Goal: Information Seeking & Learning: Learn about a topic

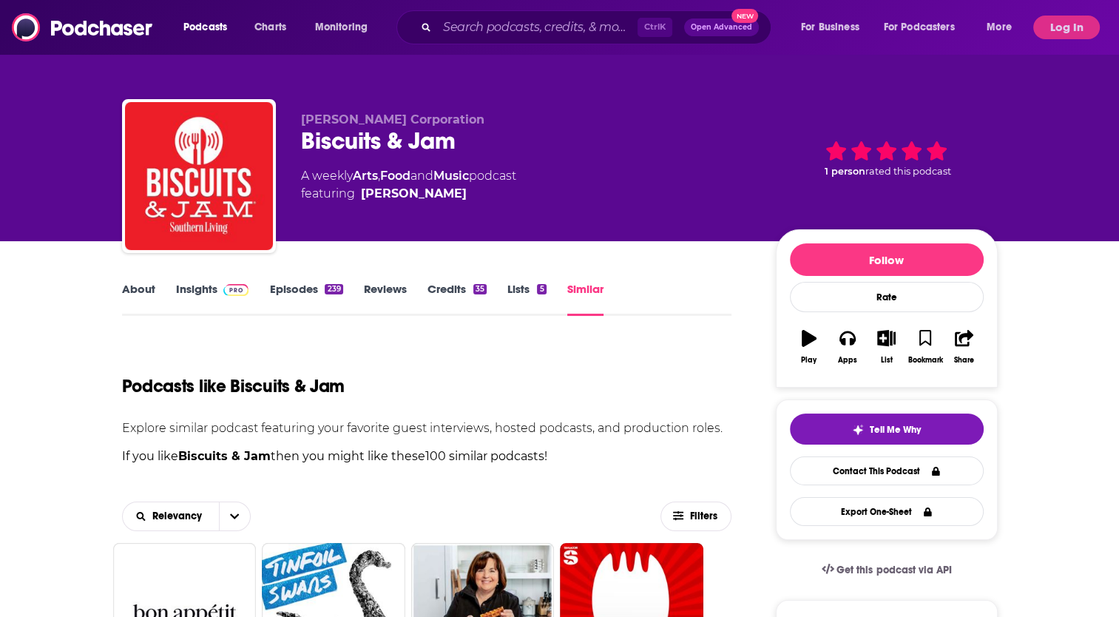
click at [621, 146] on div "Biscuits & Jam" at bounding box center [526, 141] width 451 height 29
click at [222, 28] on span "Podcasts" at bounding box center [205, 27] width 44 height 21
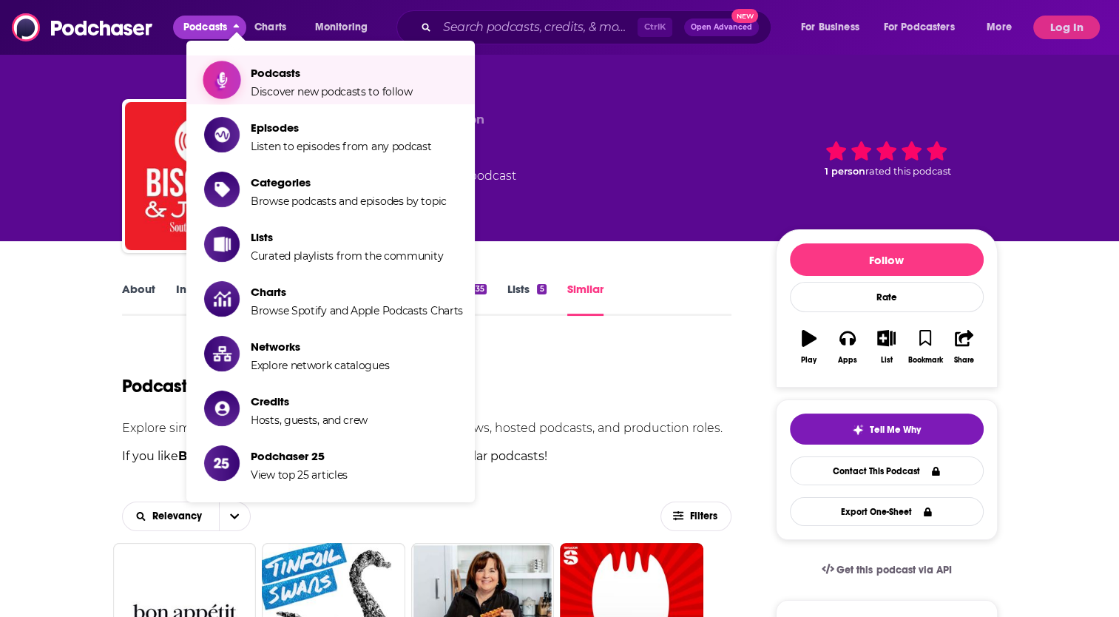
click at [301, 78] on span "Podcasts" at bounding box center [332, 73] width 162 height 14
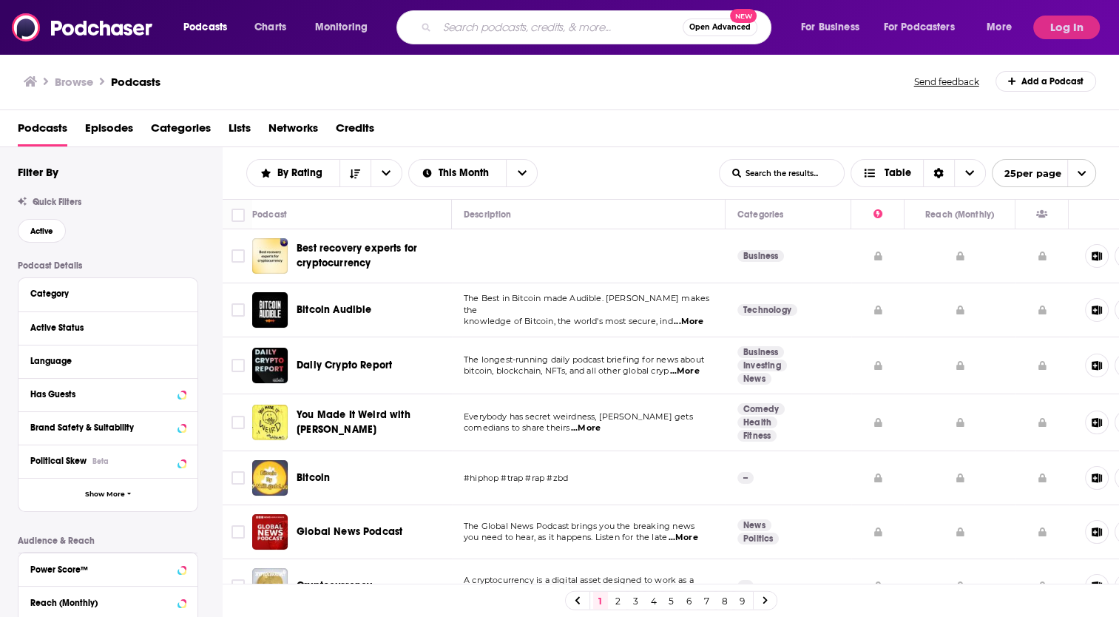
click at [519, 33] on input "Search podcasts, credits, & more..." at bounding box center [560, 28] width 246 height 24
type input "we can do hard things"
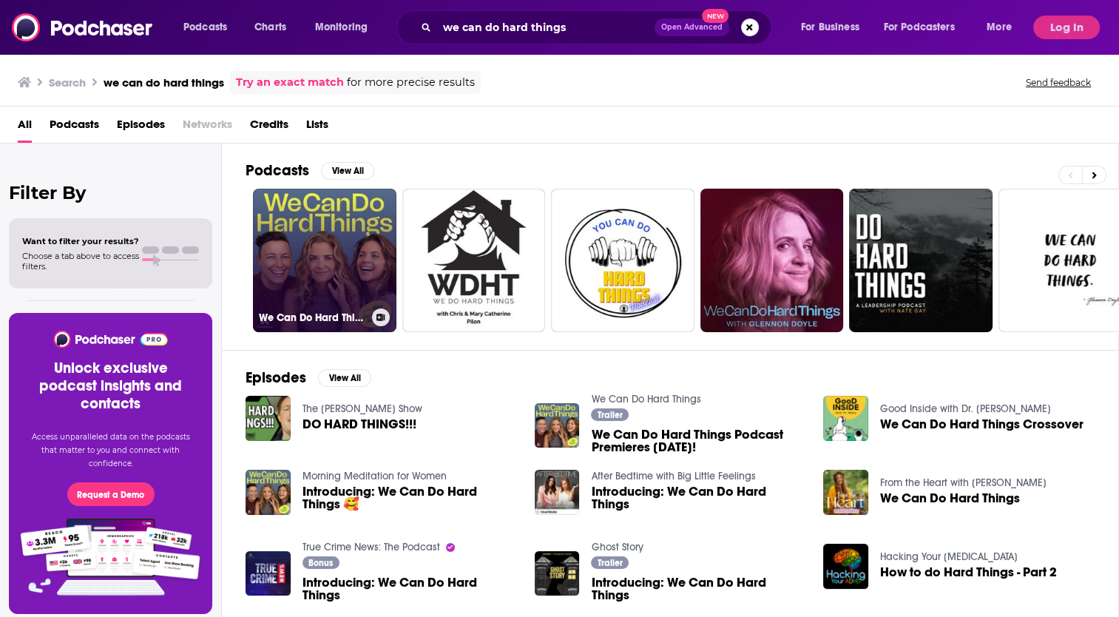
click at [313, 248] on link "We Can Do Hard Things" at bounding box center [325, 261] width 144 height 144
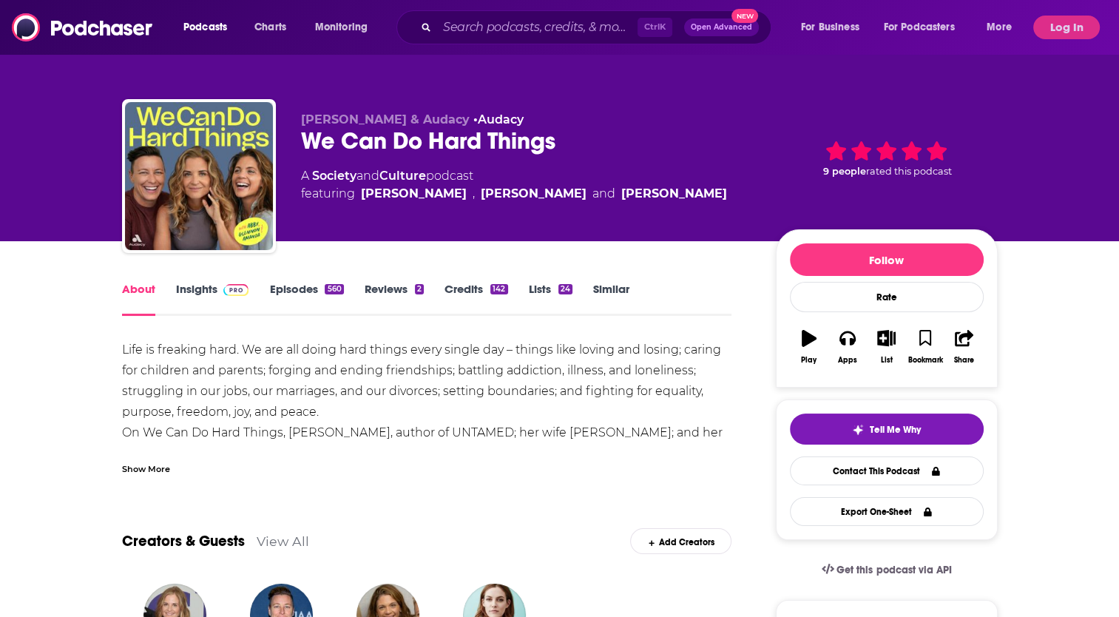
click at [612, 287] on link "Similar" at bounding box center [611, 299] width 36 height 34
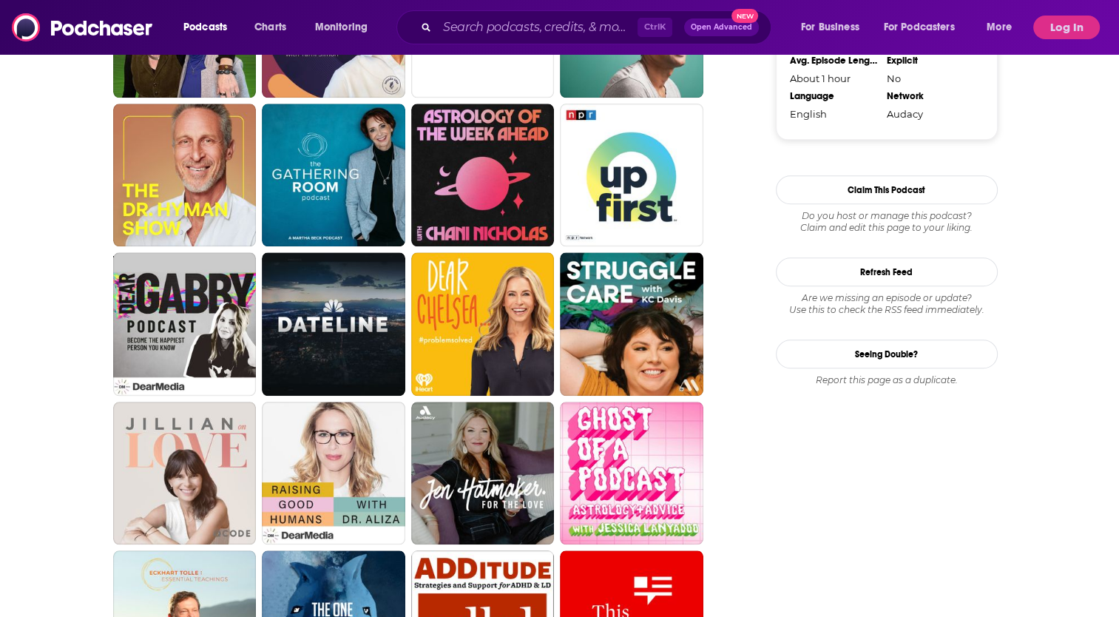
scroll to position [1490, 0]
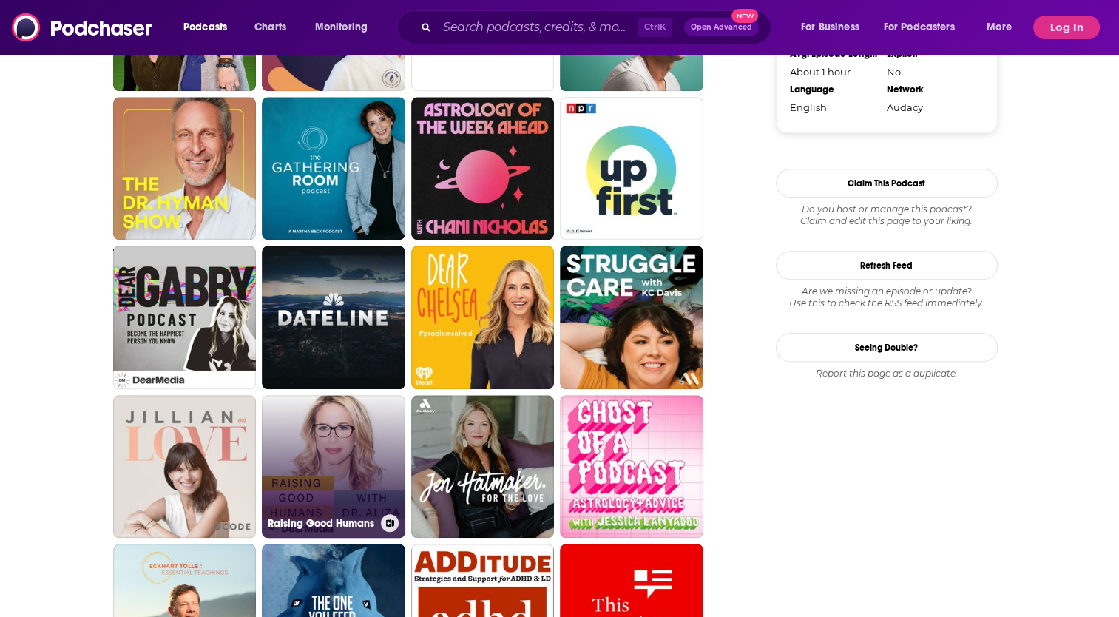
click at [320, 460] on link "Raising Good Humans" at bounding box center [334, 467] width 144 height 144
type input "[URL][DOMAIN_NAME]"
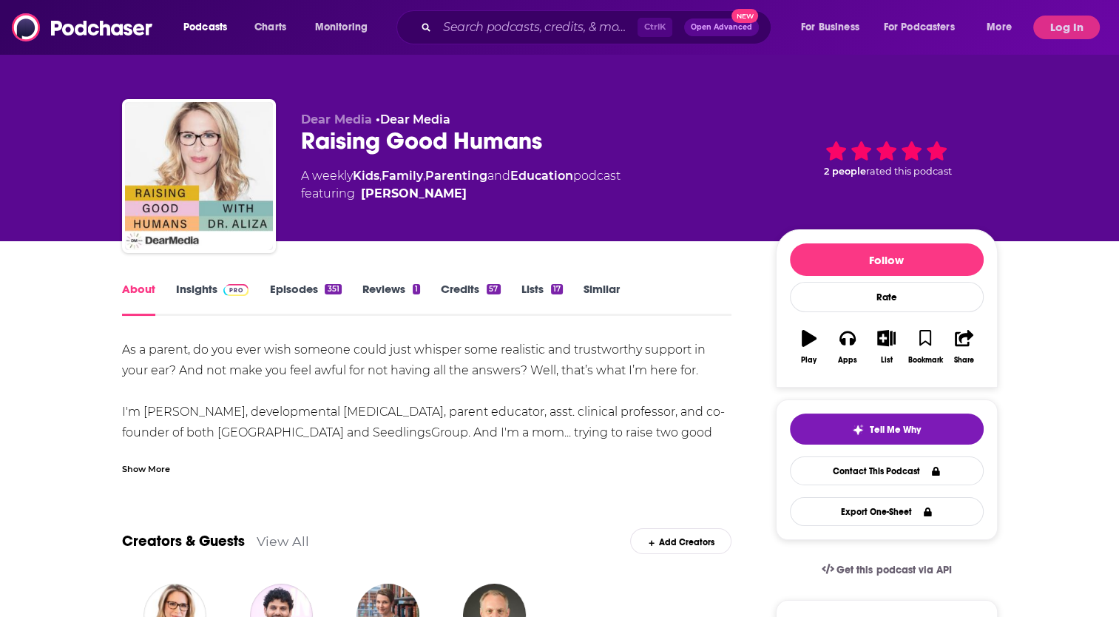
click at [462, 494] on div "Creators & Guests View All Add Creators" at bounding box center [427, 532] width 610 height 79
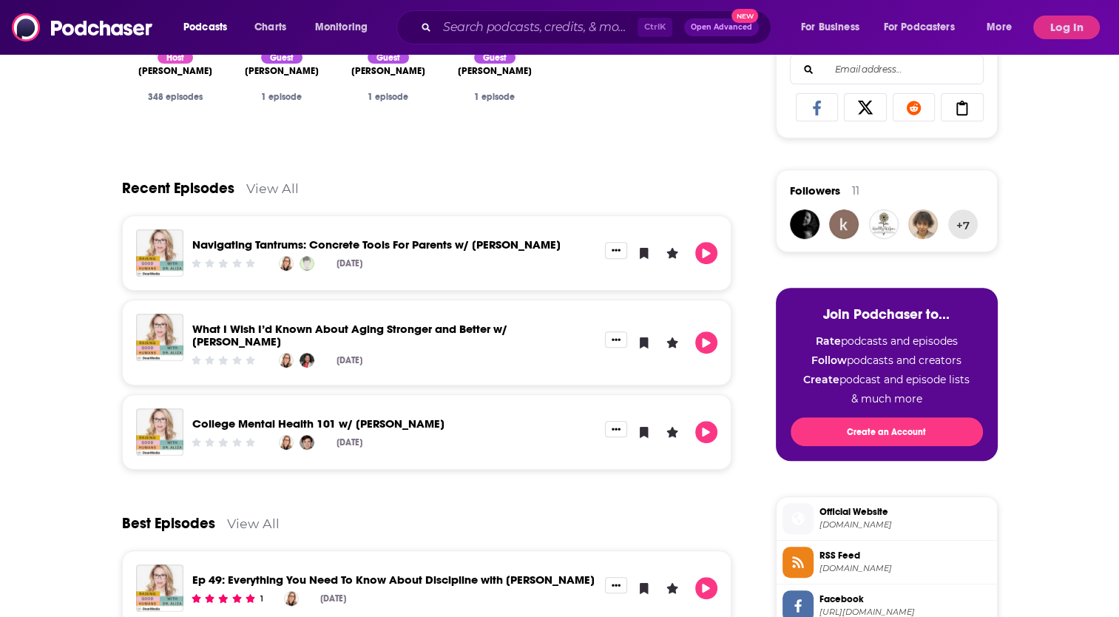
scroll to position [591, 0]
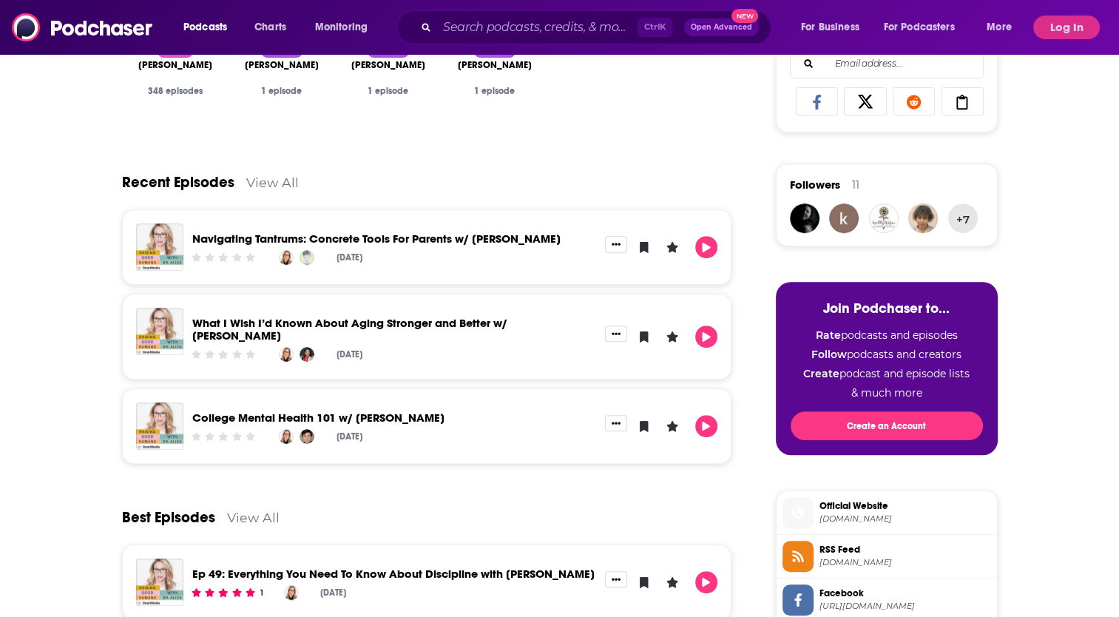
click at [286, 179] on link "View All" at bounding box center [272, 183] width 53 height 16
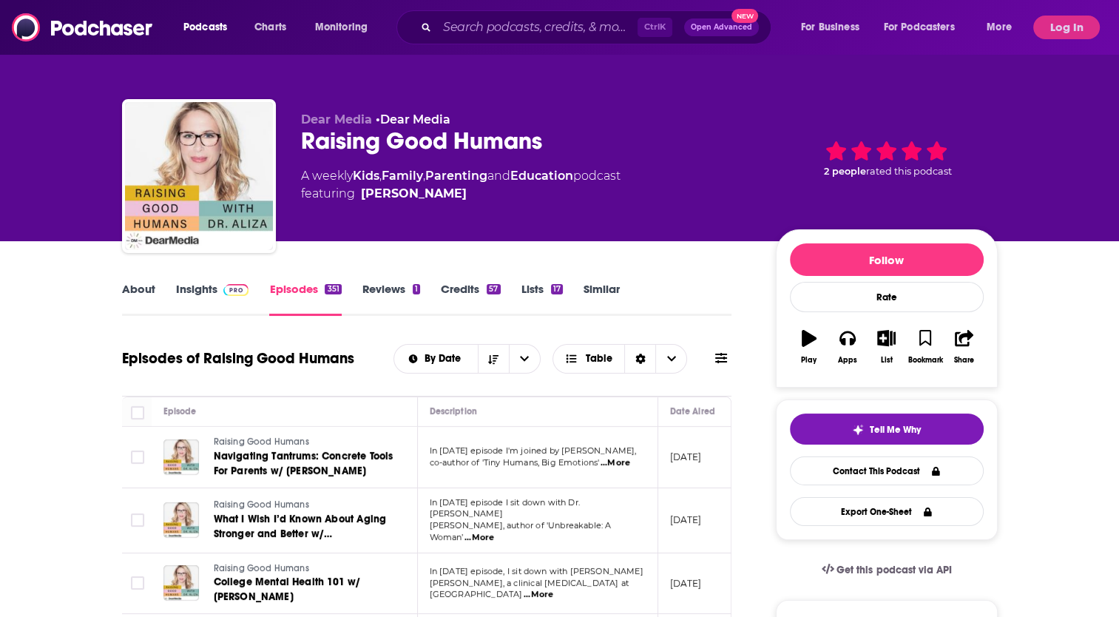
click at [604, 286] on link "Similar" at bounding box center [602, 299] width 36 height 34
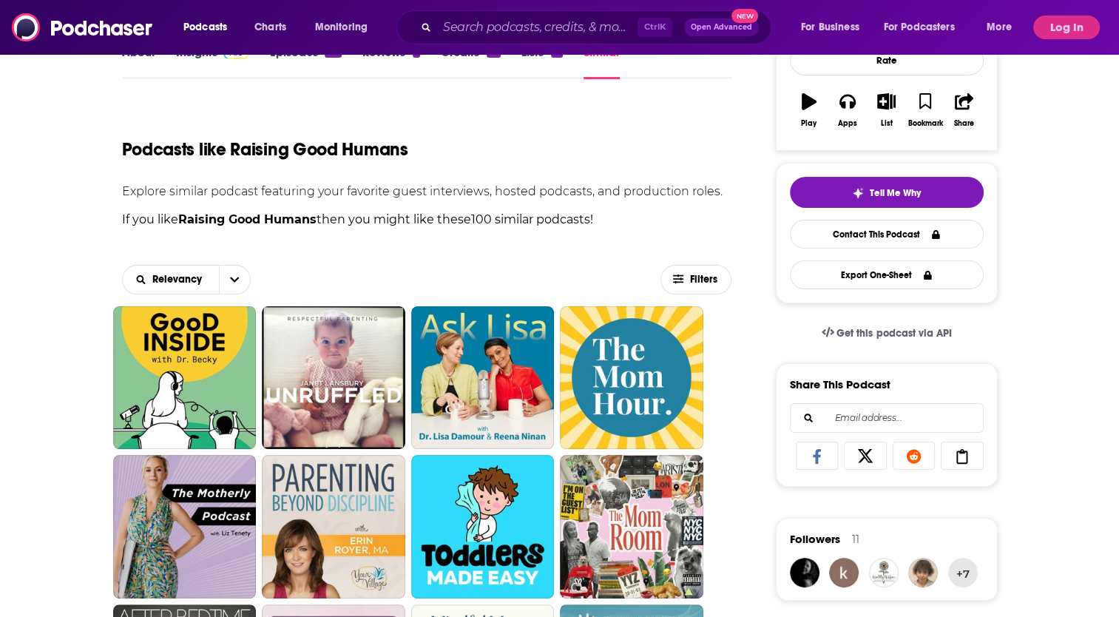
scroll to position [306, 0]
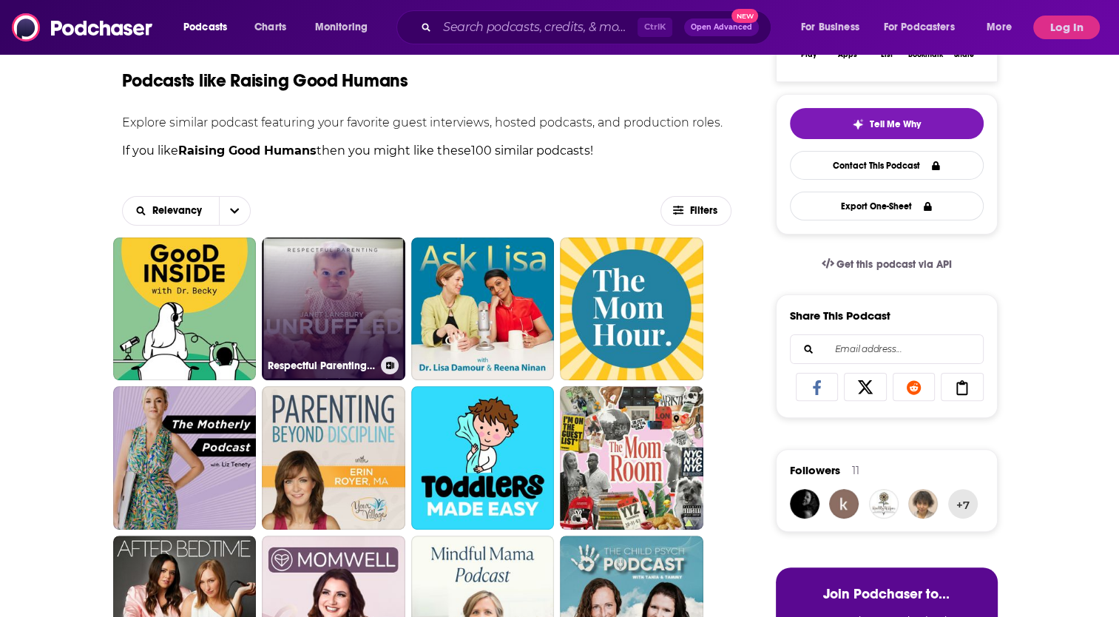
click at [360, 307] on link "Respectful Parenting: [PERSON_NAME] Unruffled" at bounding box center [334, 309] width 144 height 144
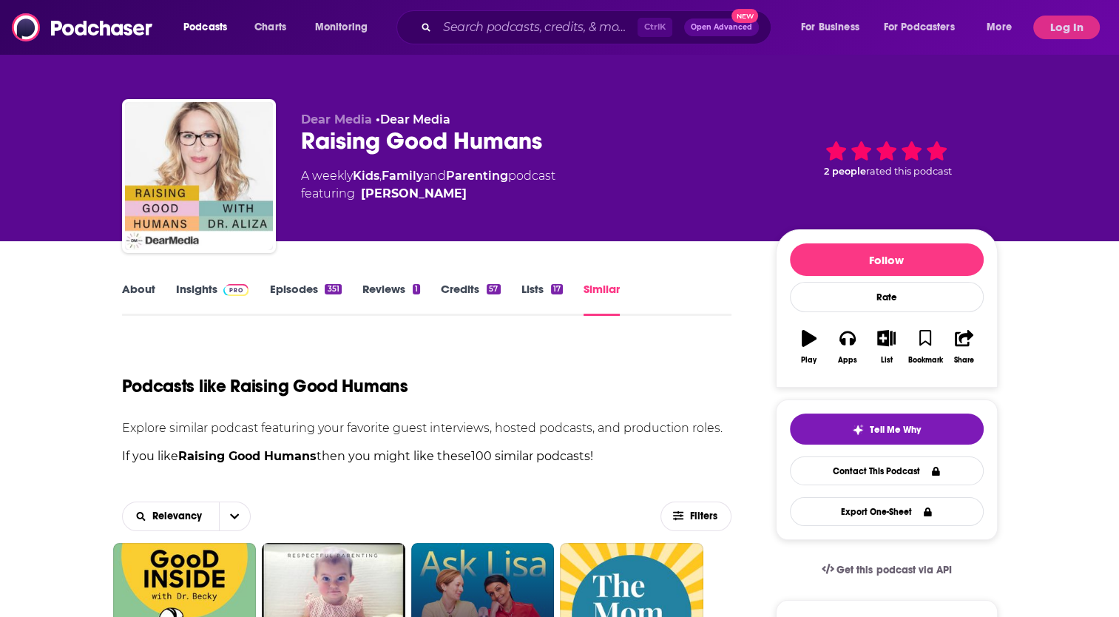
click at [473, 590] on link "Ask [PERSON_NAME]: The Psychology of Raising Tweens & Teens" at bounding box center [483, 615] width 144 height 144
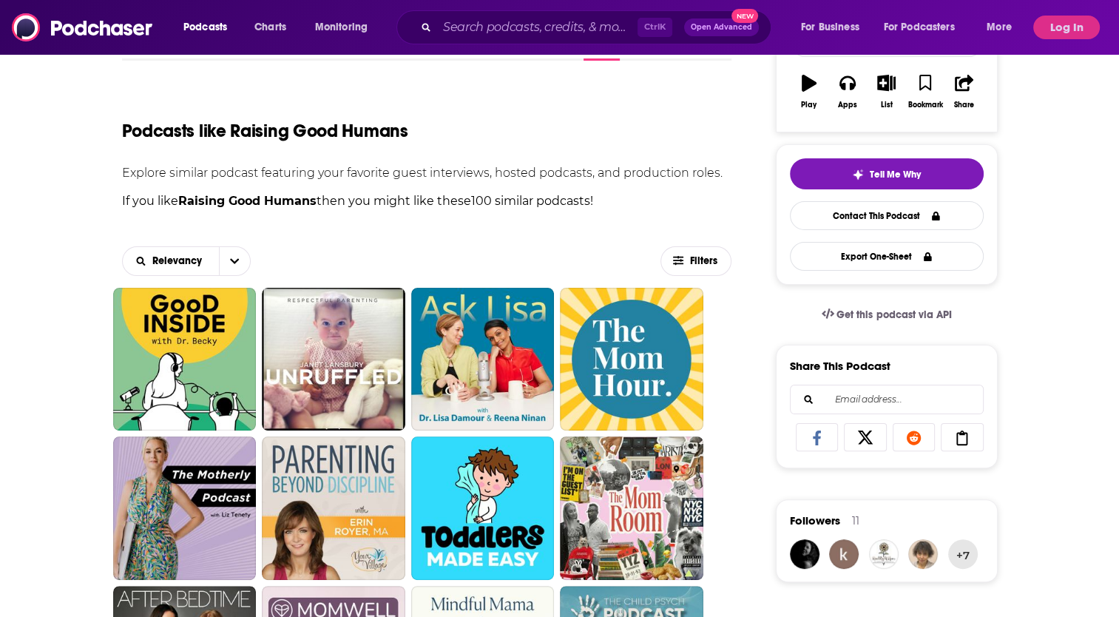
scroll to position [374, 0]
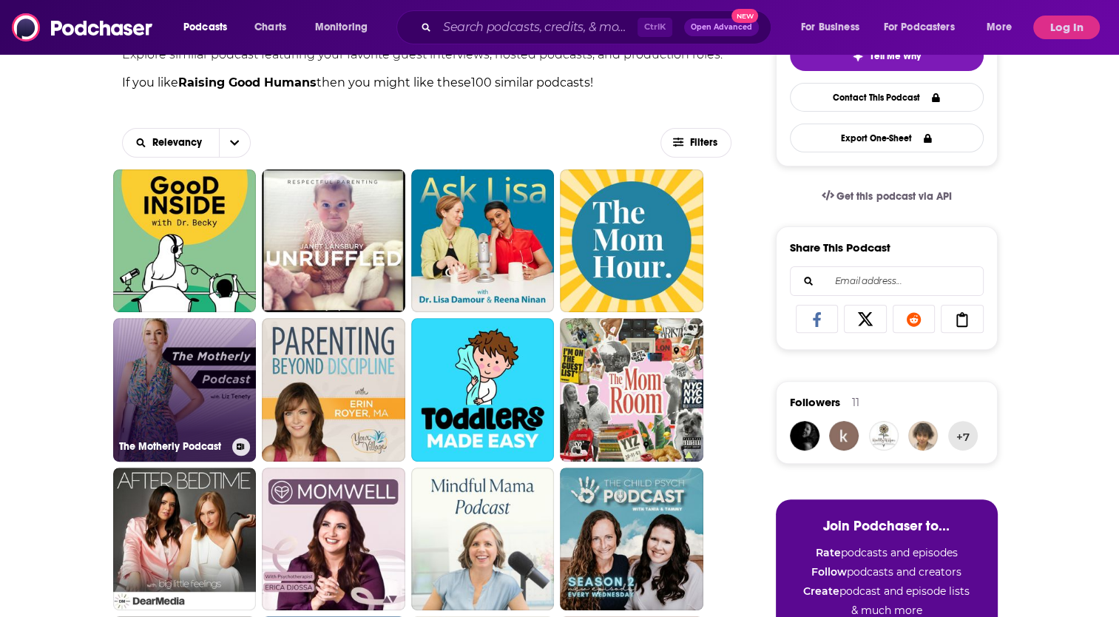
click at [189, 376] on link "The Motherly Podcast" at bounding box center [185, 390] width 144 height 144
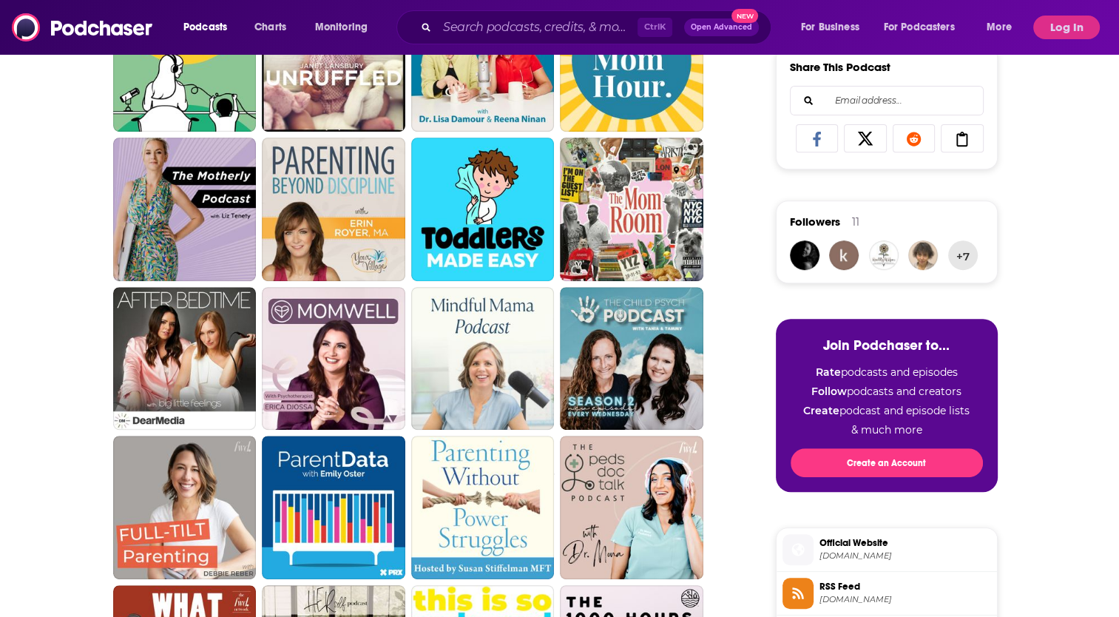
scroll to position [582, 0]
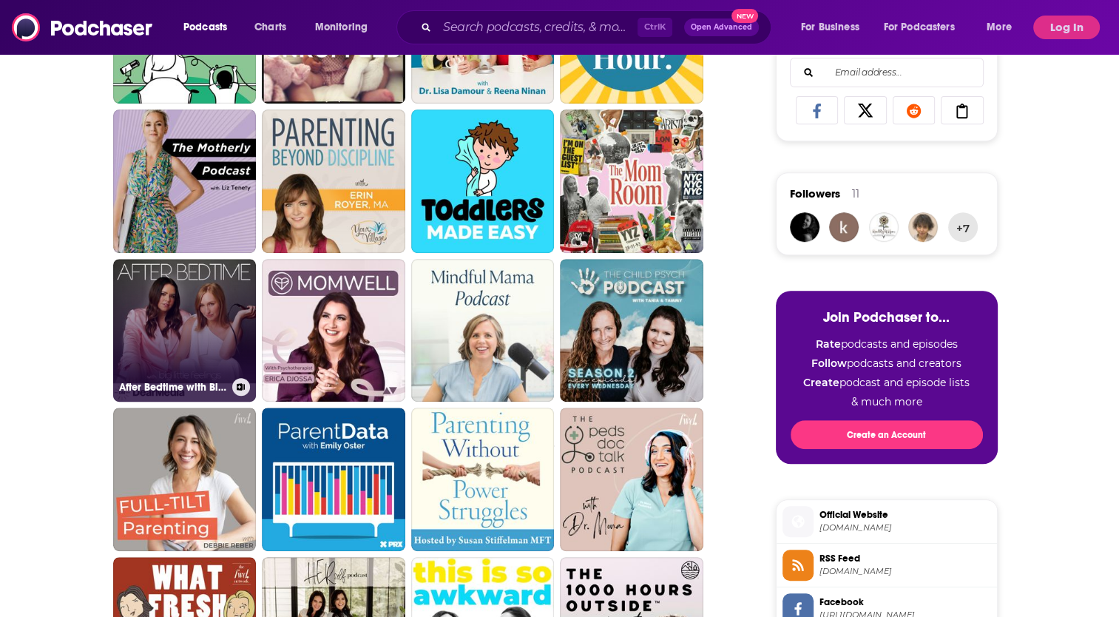
click at [195, 324] on link "After Bedtime with Big Little Feelings" at bounding box center [185, 331] width 144 height 144
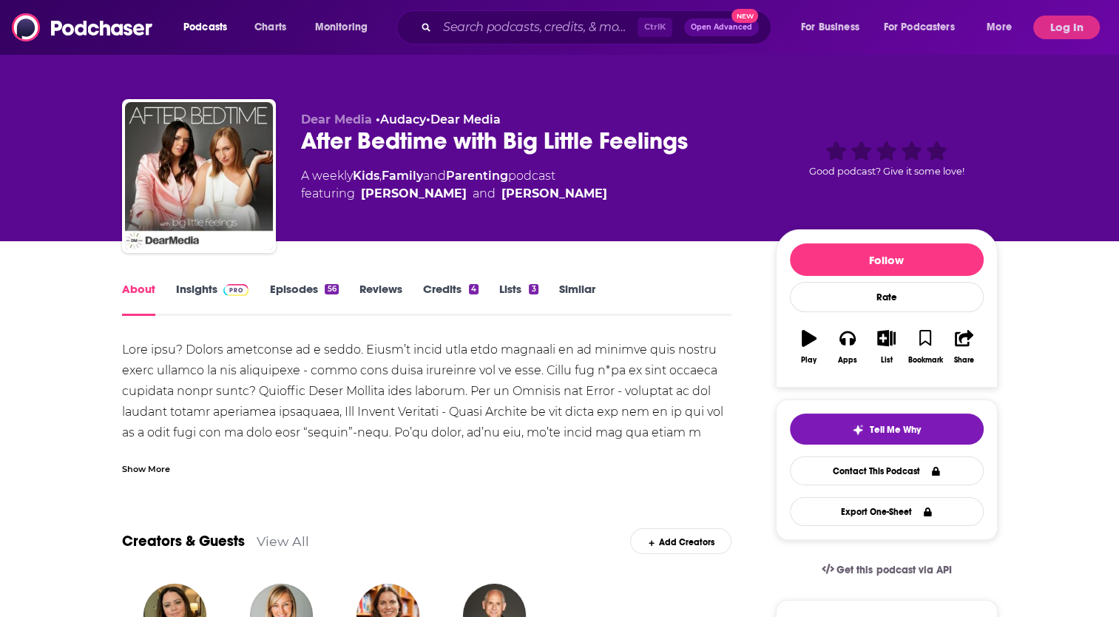
click at [583, 287] on link "Similar" at bounding box center [577, 299] width 36 height 34
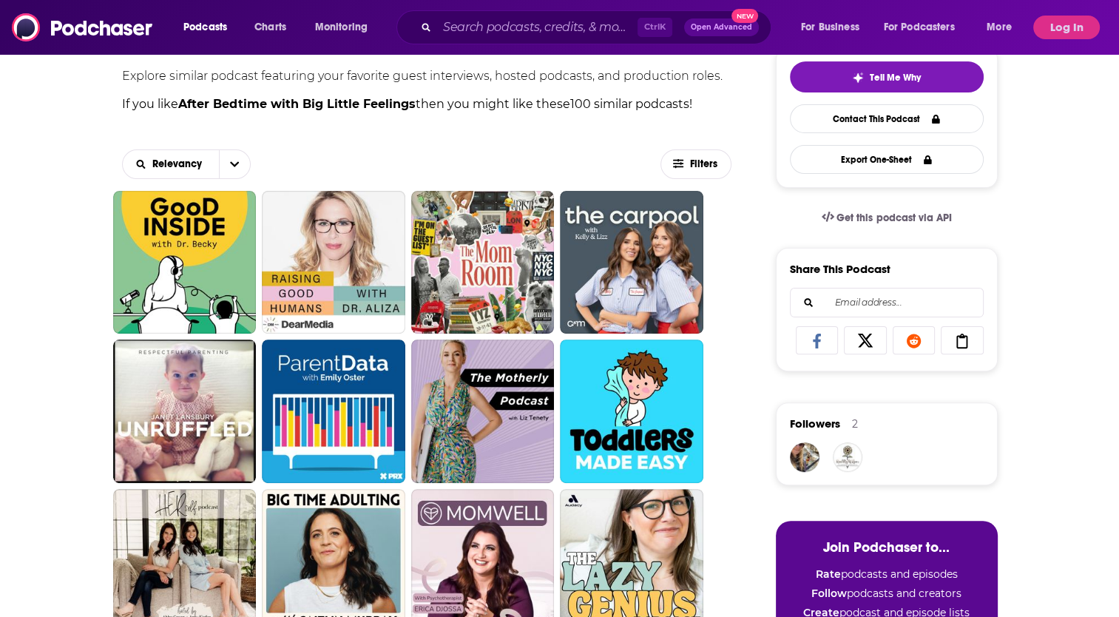
scroll to position [355, 0]
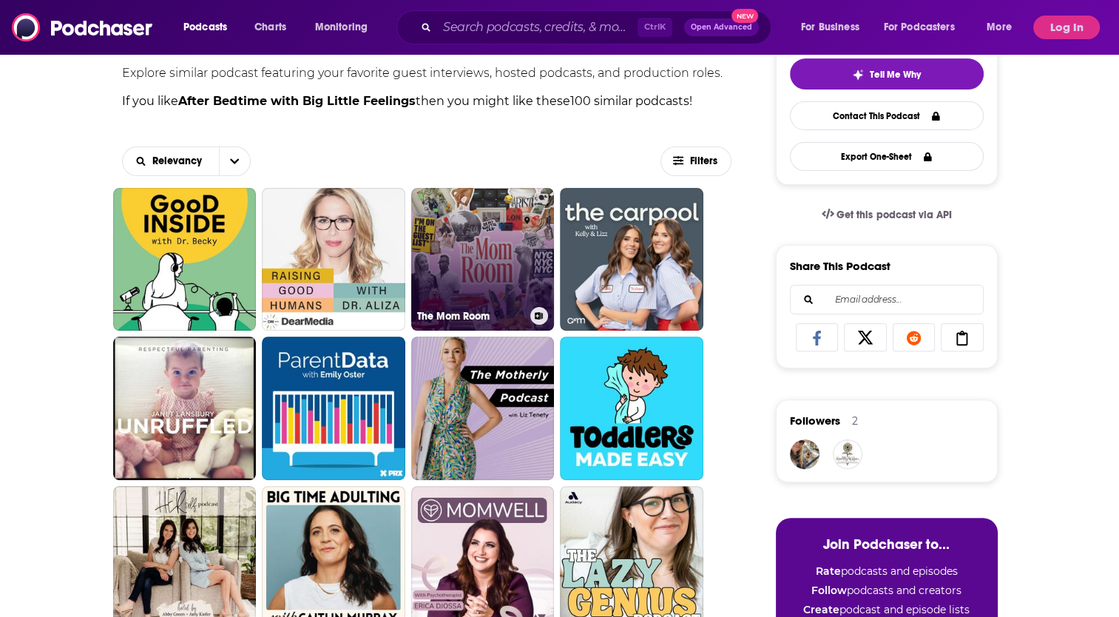
click at [521, 299] on link "The Mom Room" at bounding box center [483, 260] width 144 height 144
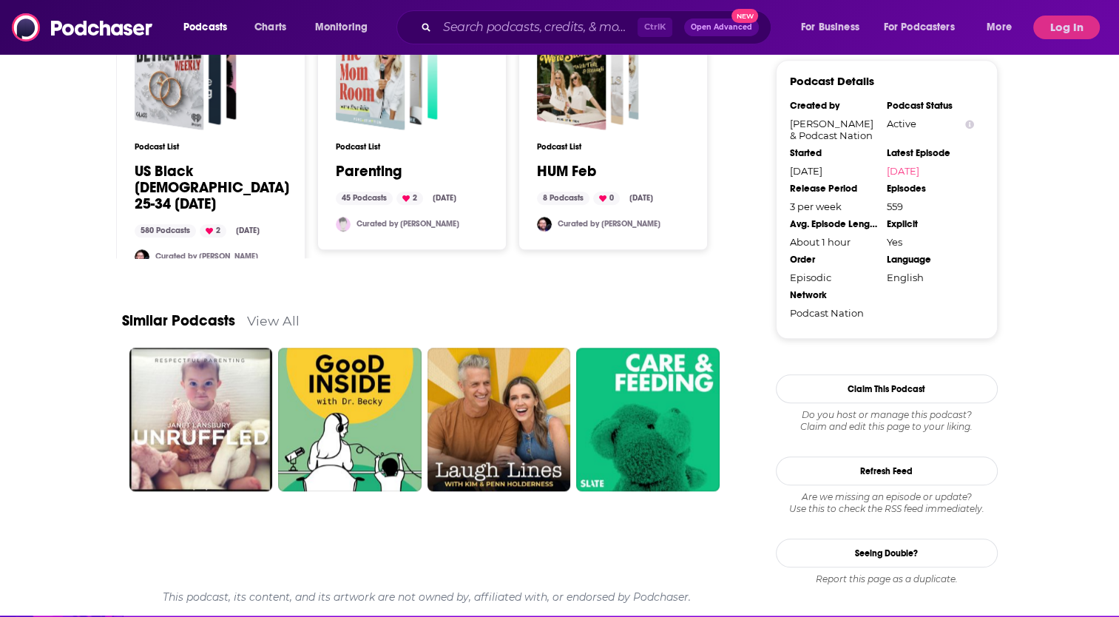
scroll to position [1274, 0]
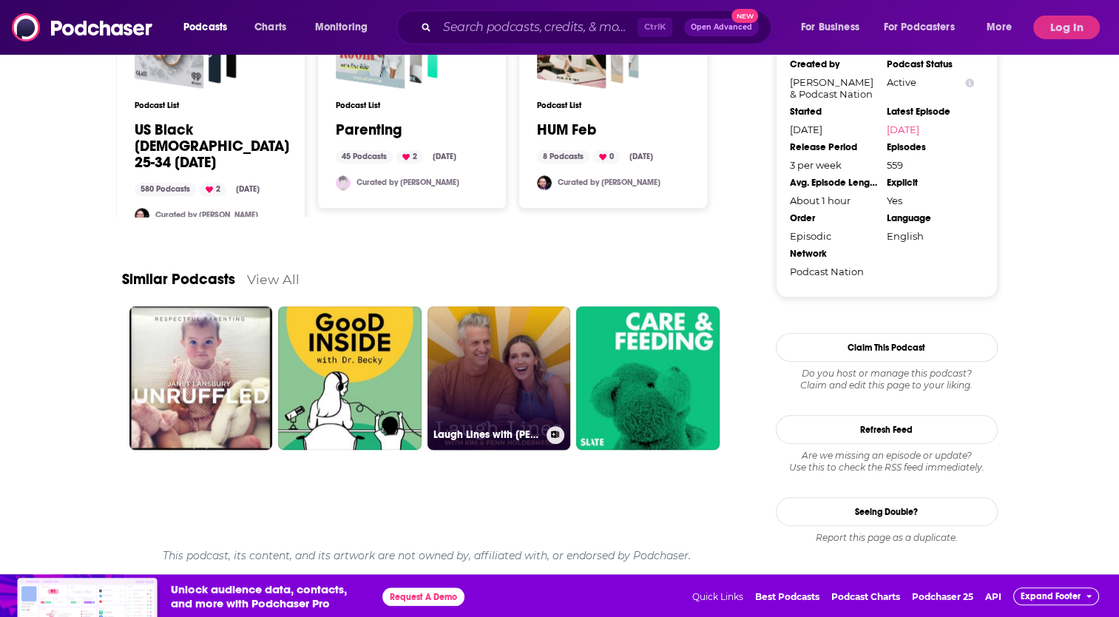
click at [515, 398] on link "Laugh Lines with [PERSON_NAME] & [PERSON_NAME]" at bounding box center [500, 378] width 144 height 144
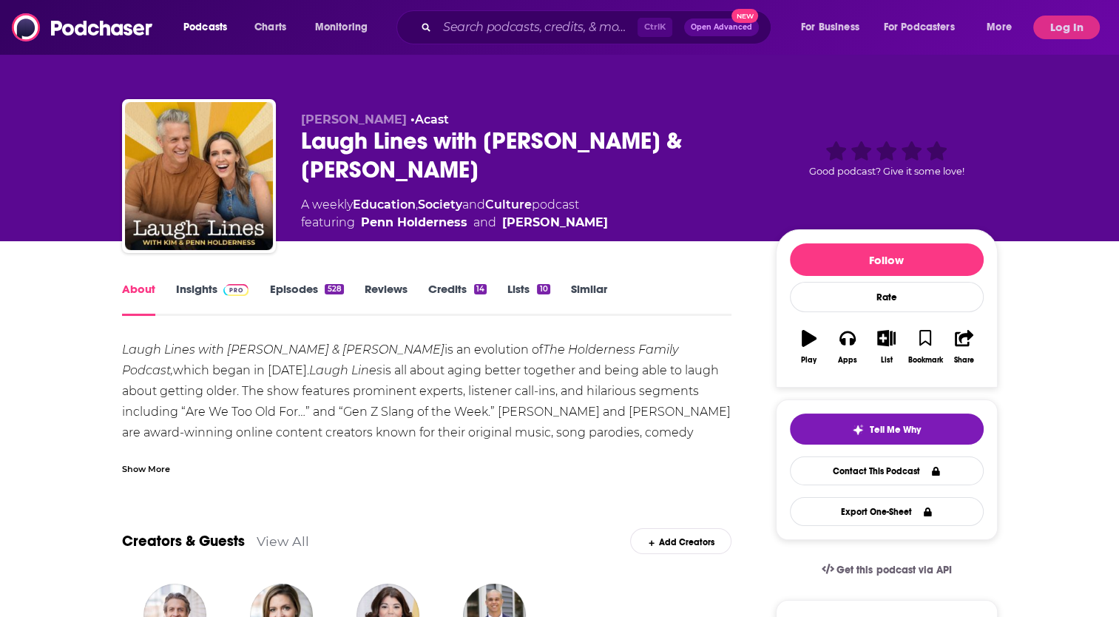
click at [601, 289] on link "Similar" at bounding box center [589, 299] width 36 height 34
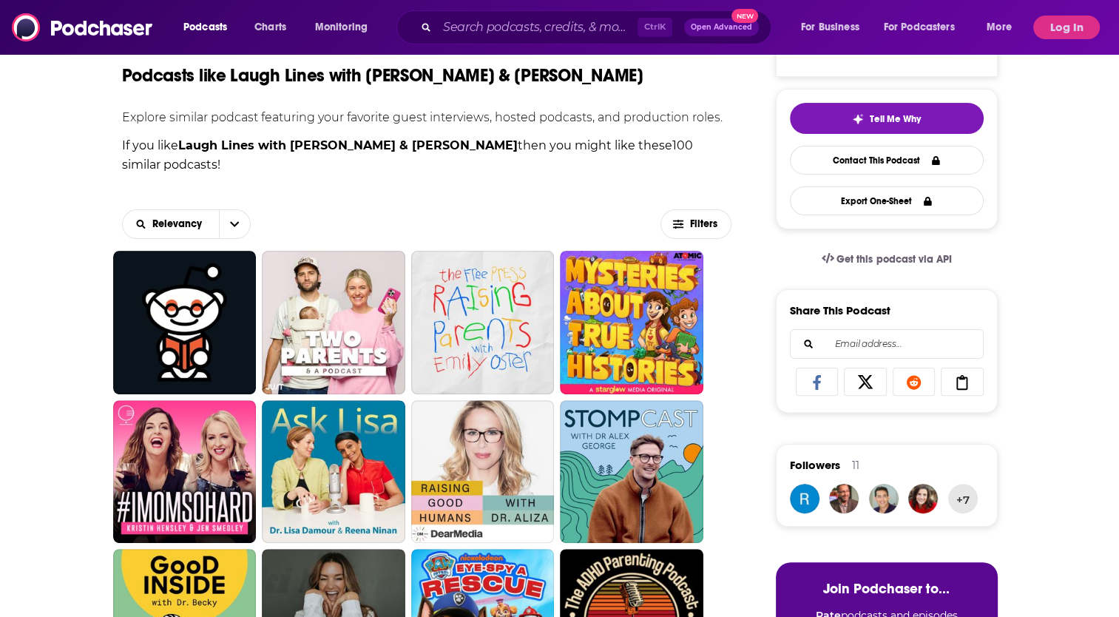
scroll to position [315, 0]
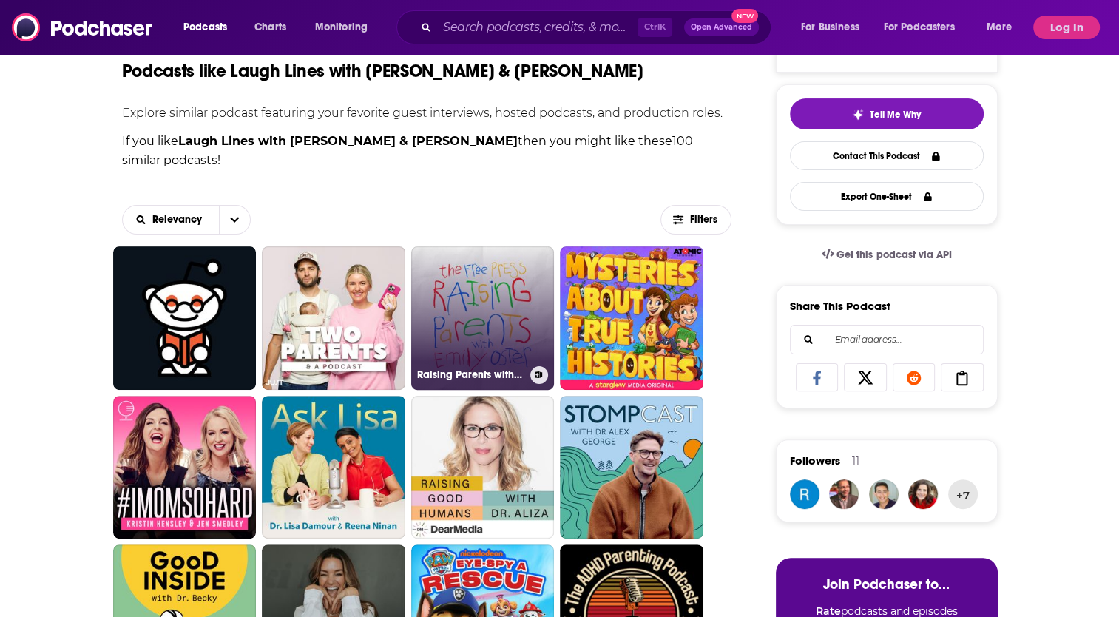
click at [509, 291] on link "Raising Parents with [PERSON_NAME]" at bounding box center [483, 318] width 144 height 144
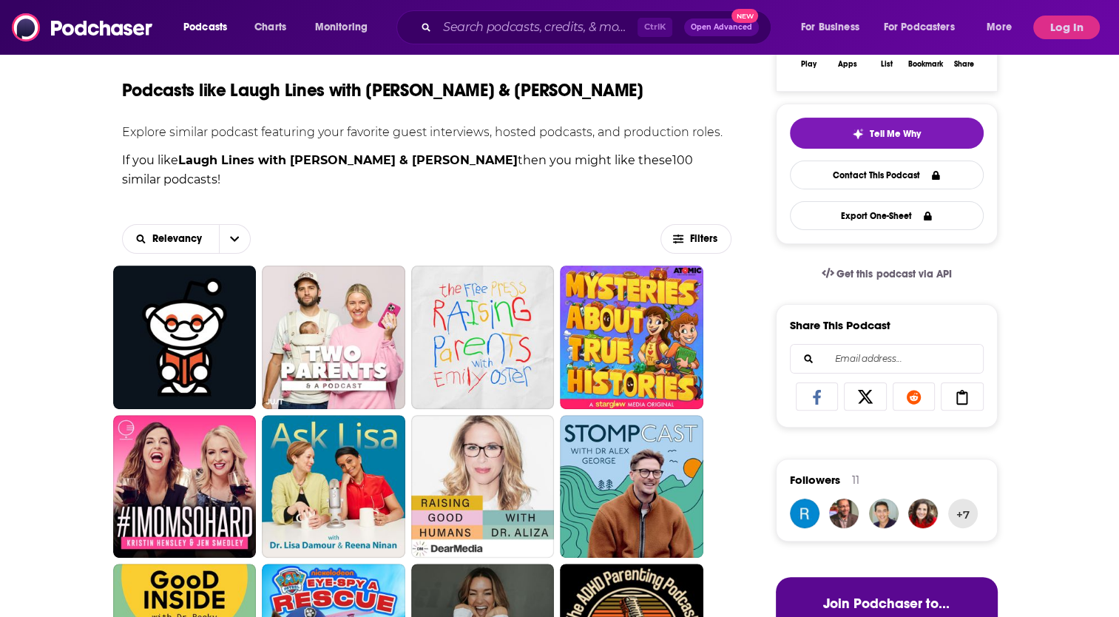
scroll to position [423, 0]
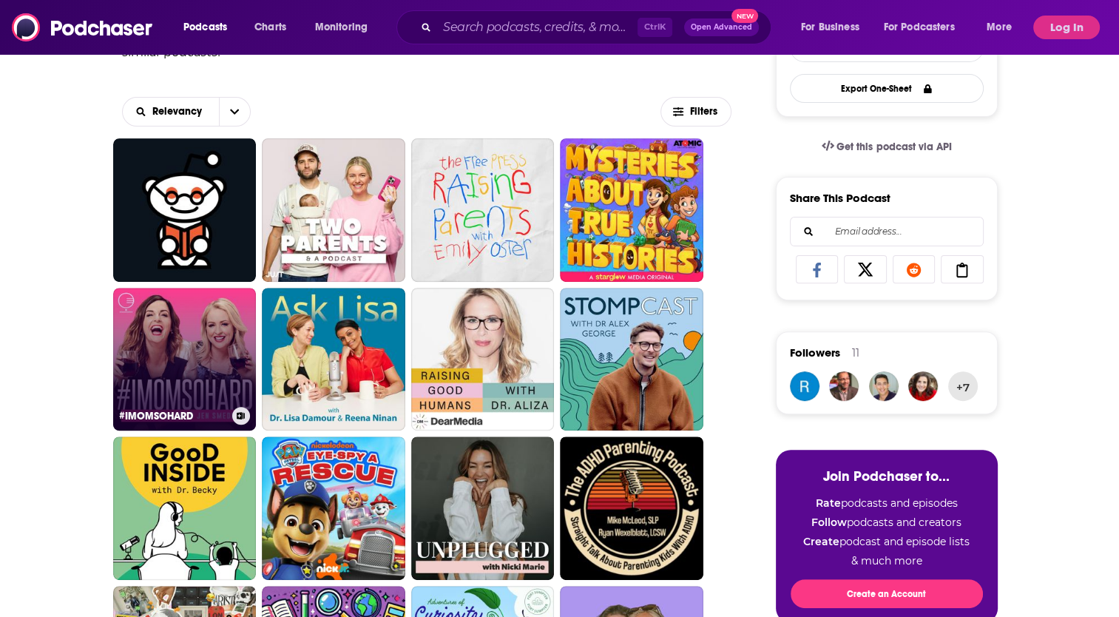
click at [201, 378] on link "#IMOMSOHARD" at bounding box center [185, 360] width 144 height 144
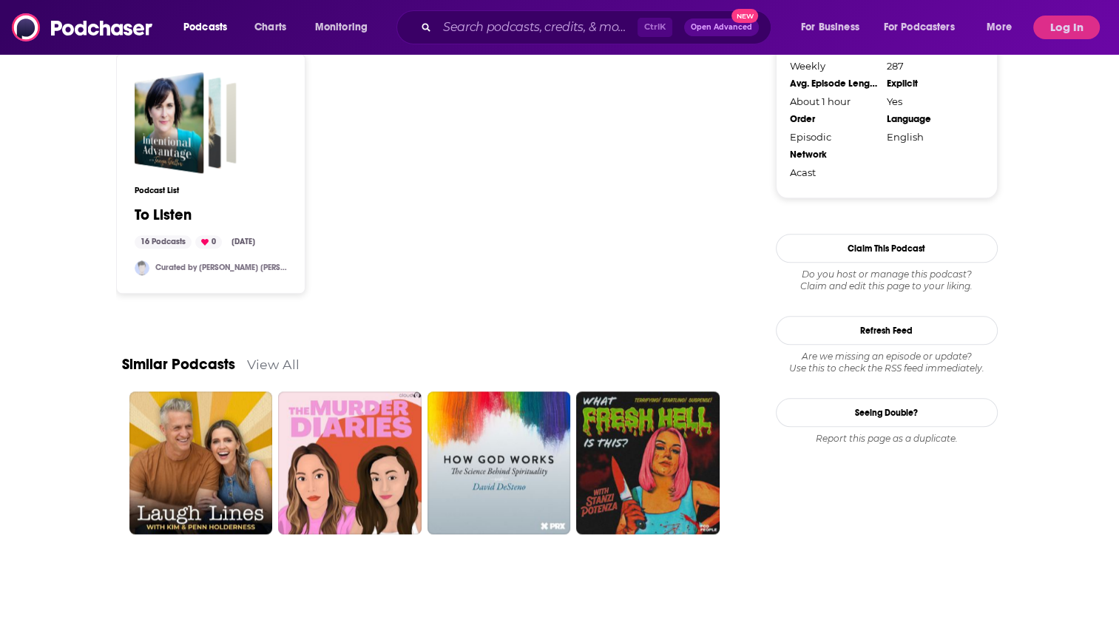
scroll to position [1706, 0]
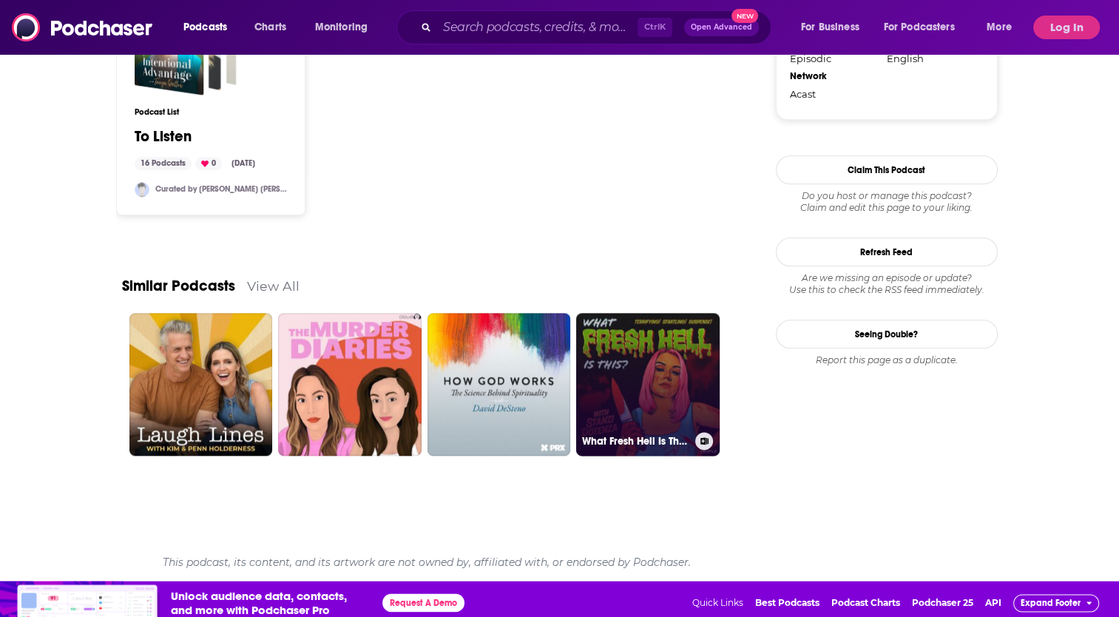
click at [615, 345] on link "What Fresh Hell Is This? With [PERSON_NAME]" at bounding box center [648, 385] width 144 height 144
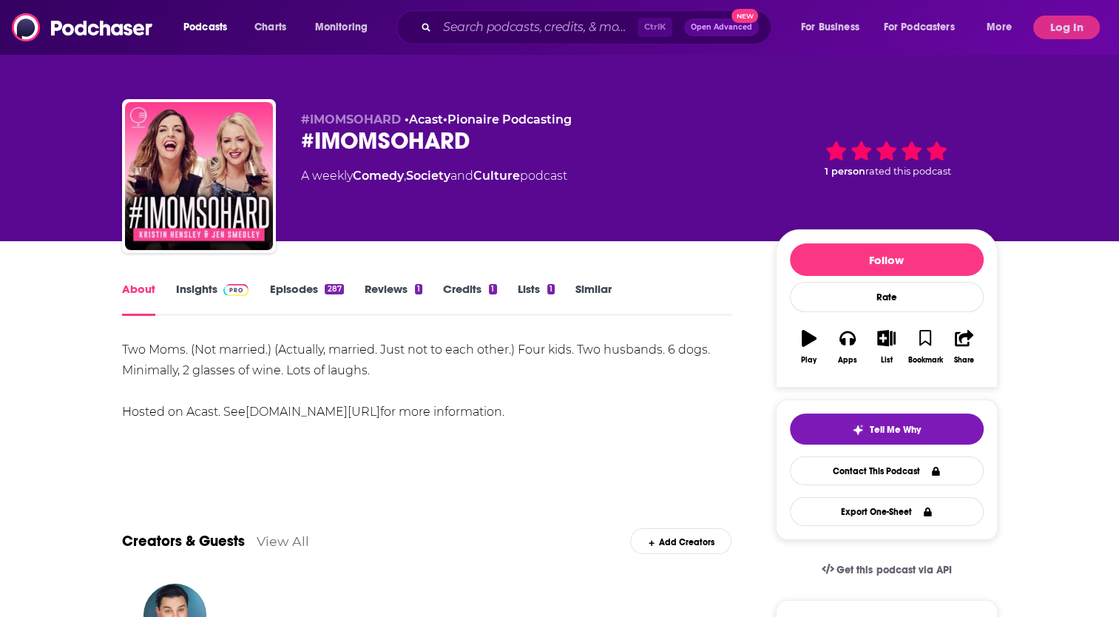
click at [612, 289] on link "Similar" at bounding box center [594, 299] width 36 height 34
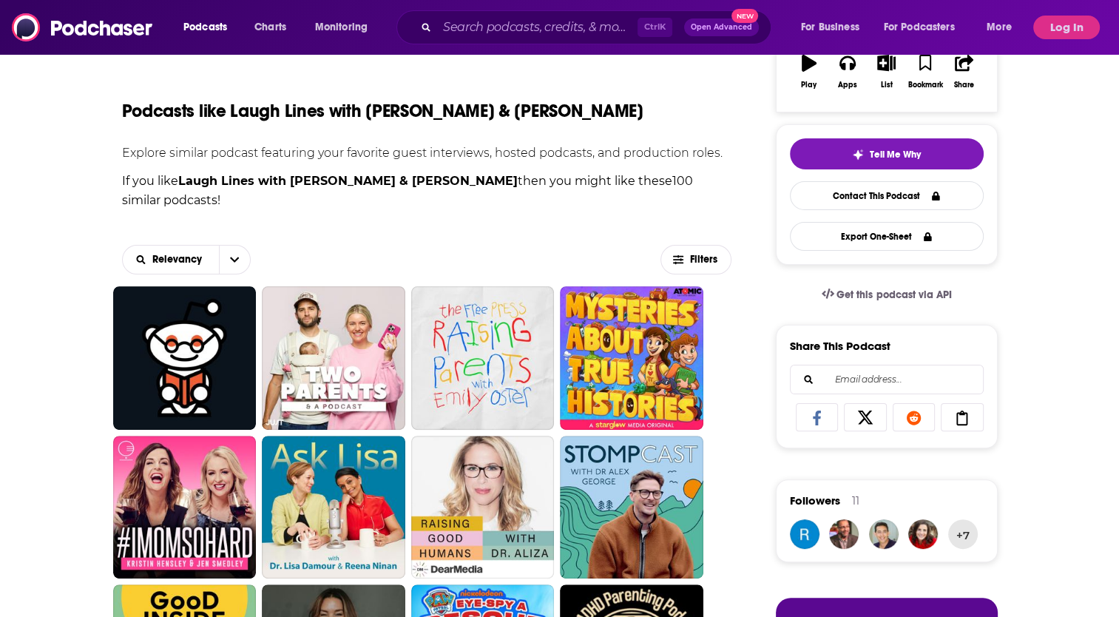
scroll to position [334, 0]
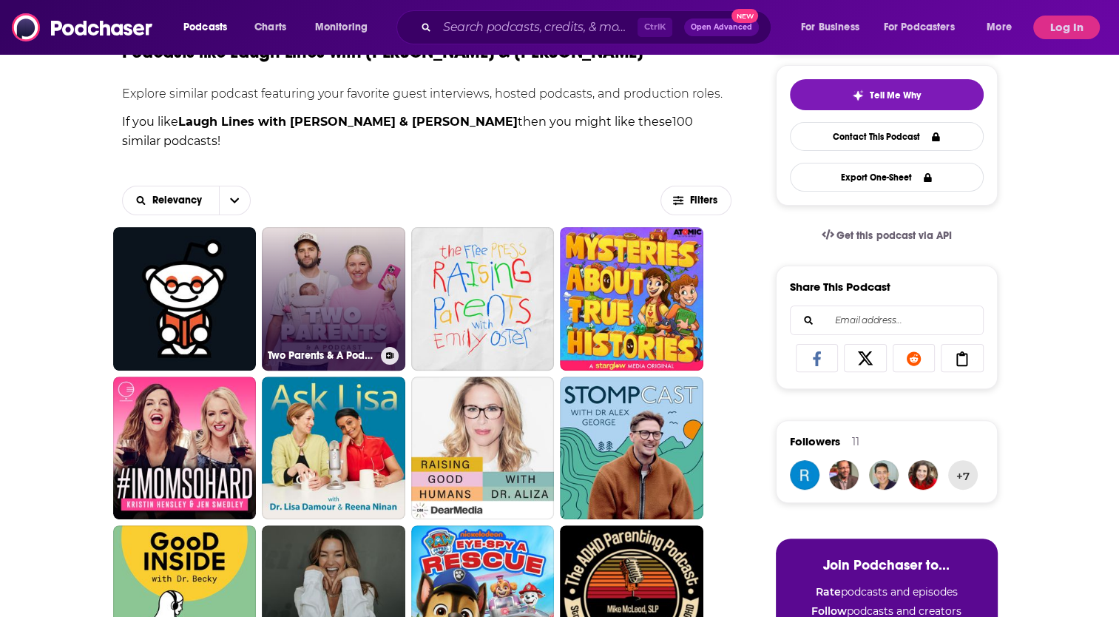
click at [347, 292] on link "Two Parents & A Podcast" at bounding box center [334, 299] width 144 height 144
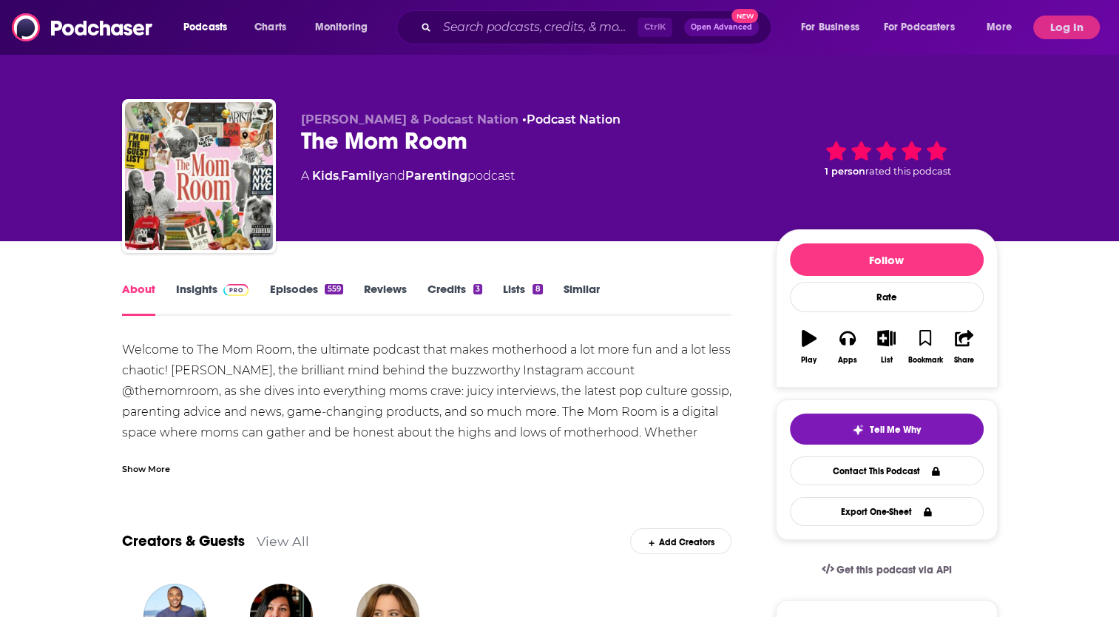
click at [590, 287] on link "Similar" at bounding box center [582, 299] width 36 height 34
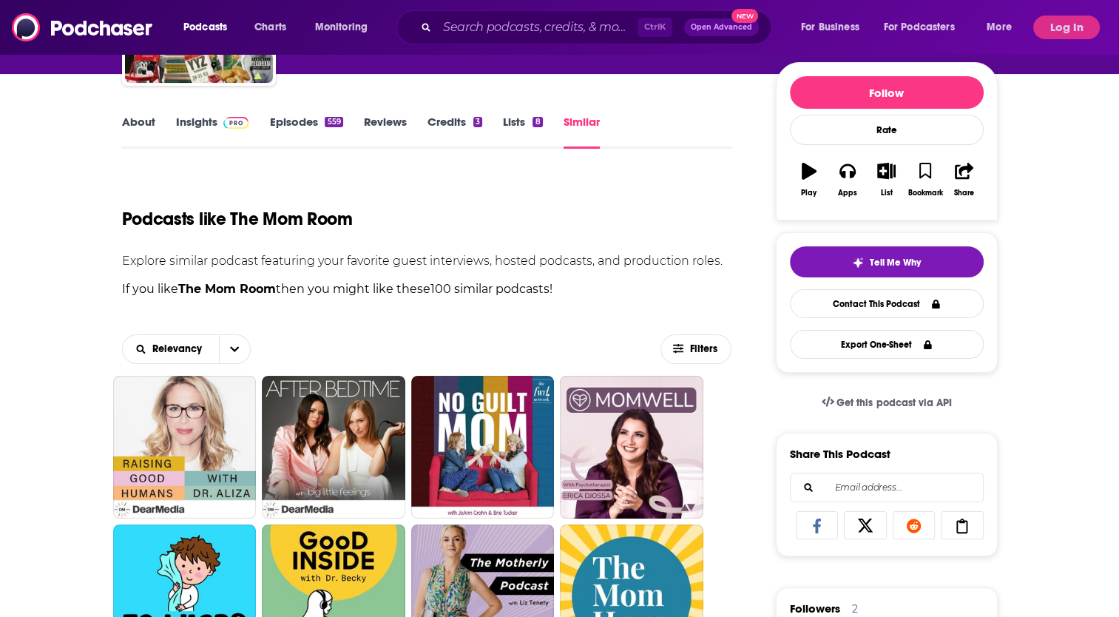
scroll to position [217, 0]
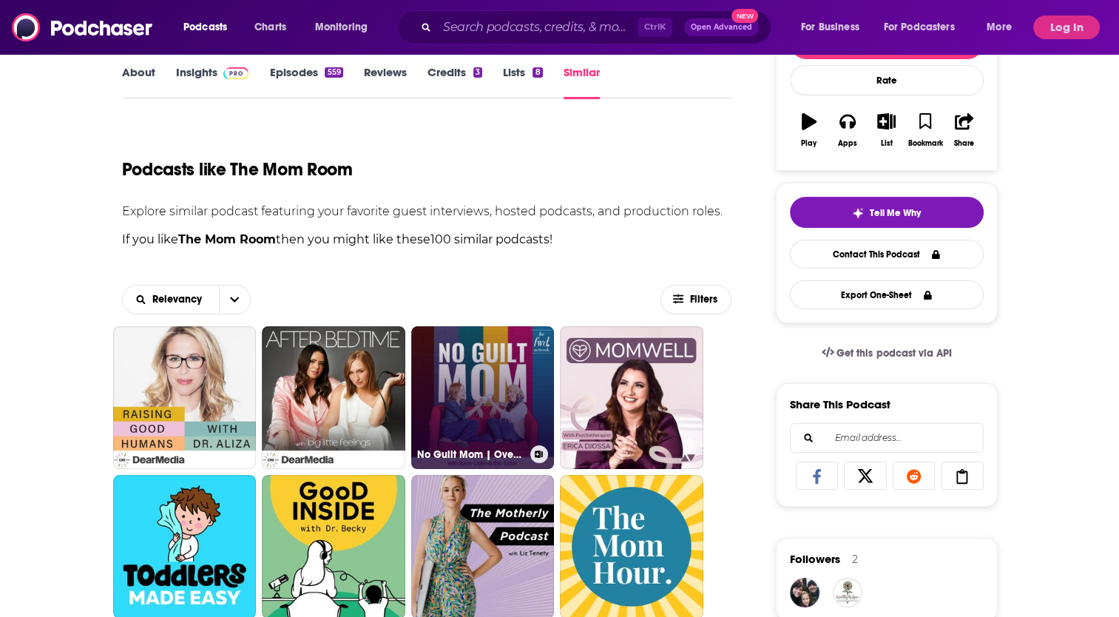
click at [485, 382] on link "No Guilt Mom | Overcoming Mom Guilt, Parenting Tips, & Self Care for Moms" at bounding box center [483, 398] width 144 height 144
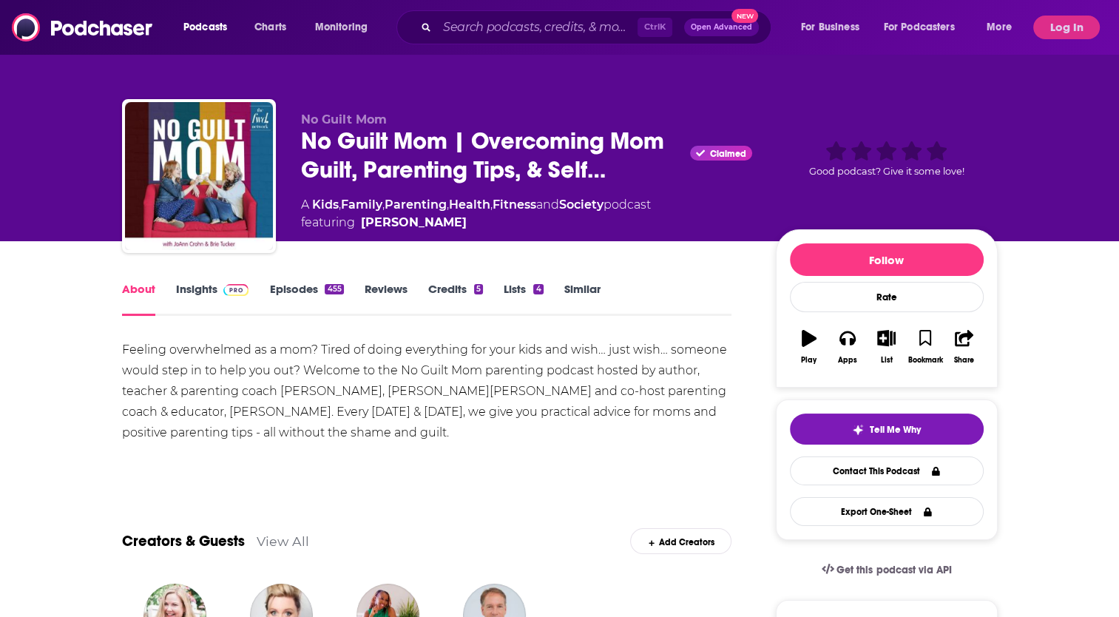
click at [586, 283] on link "Similar" at bounding box center [582, 299] width 36 height 34
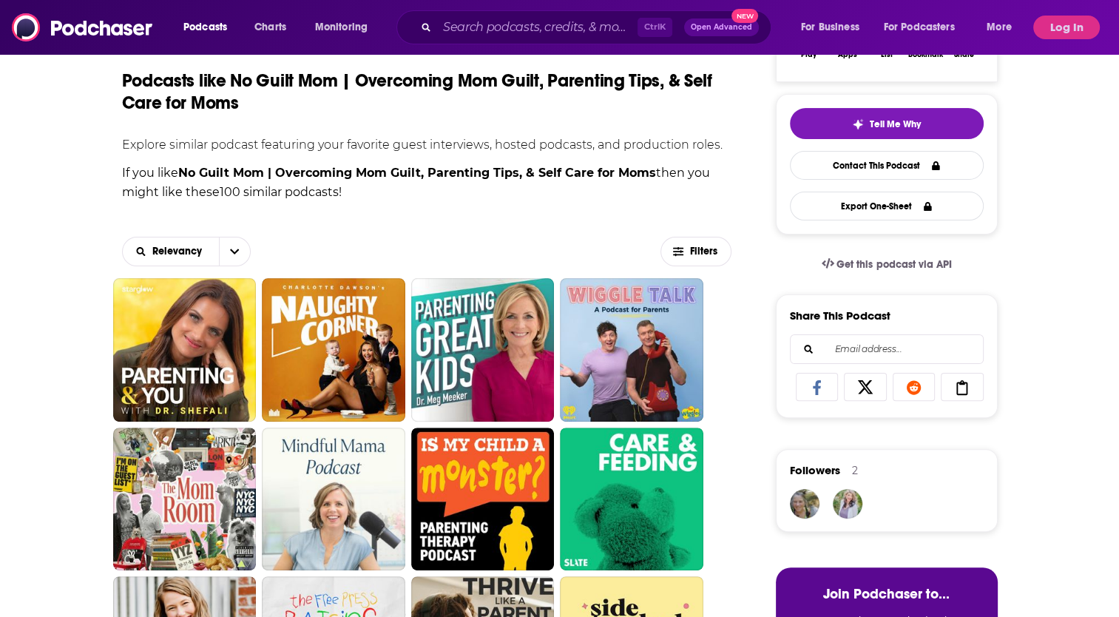
scroll to position [355, 0]
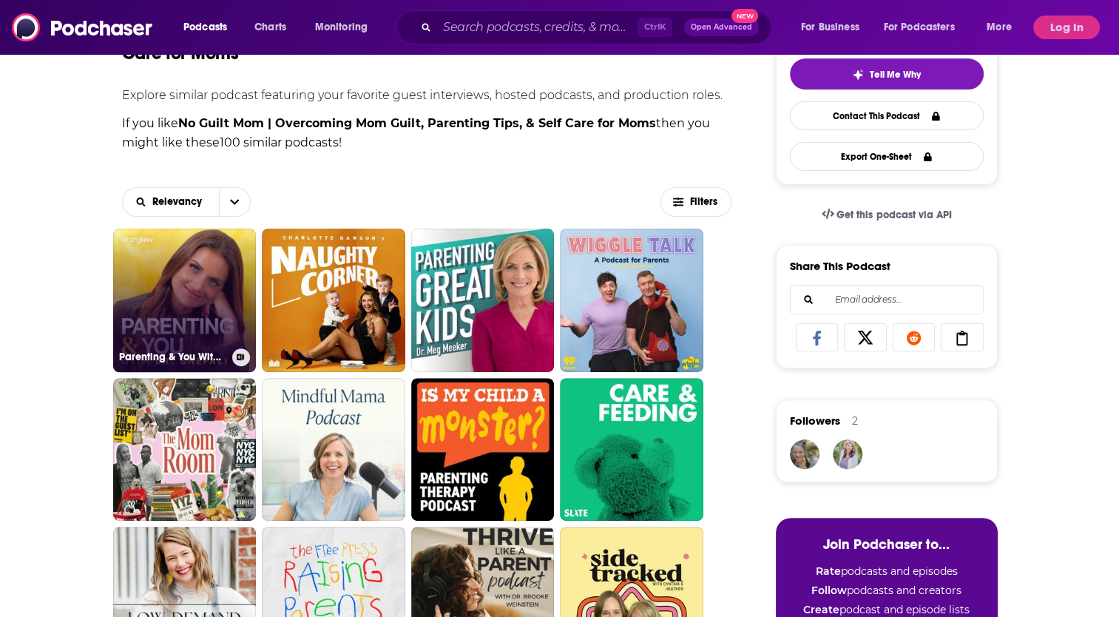
click at [172, 311] on link "Parenting & You With Dr. [PERSON_NAME]" at bounding box center [185, 301] width 144 height 144
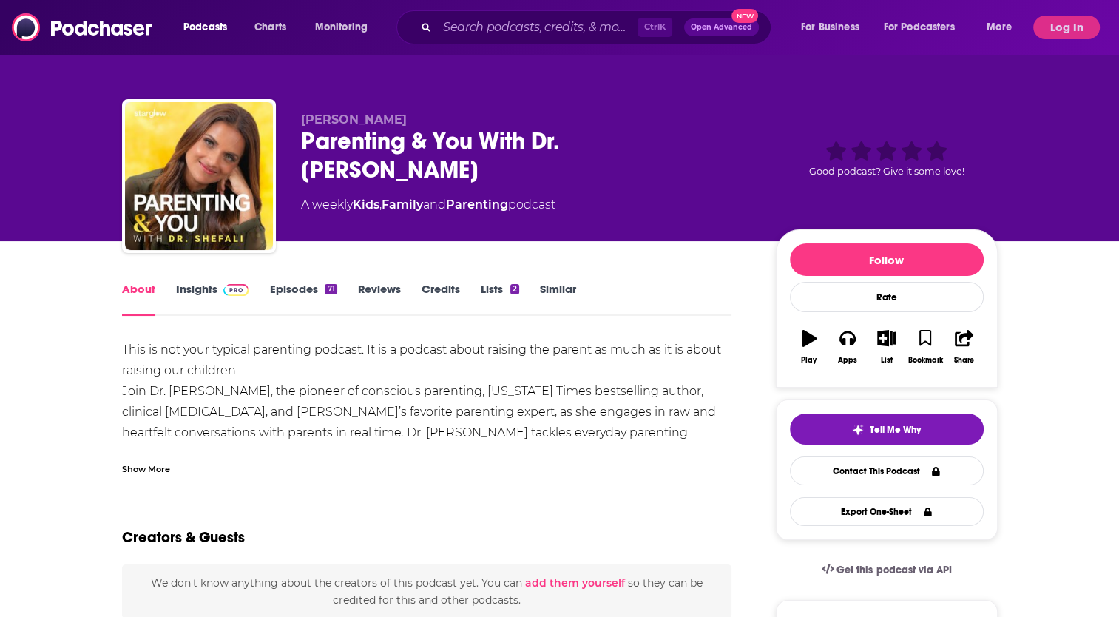
click at [570, 289] on link "Similar" at bounding box center [558, 299] width 36 height 34
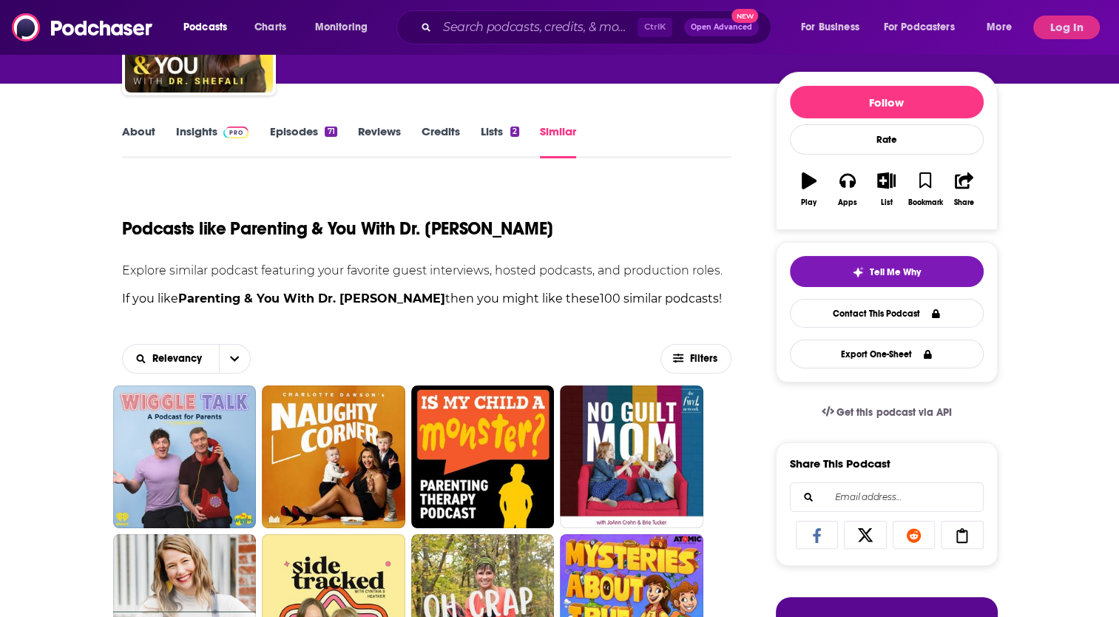
scroll to position [207, 0]
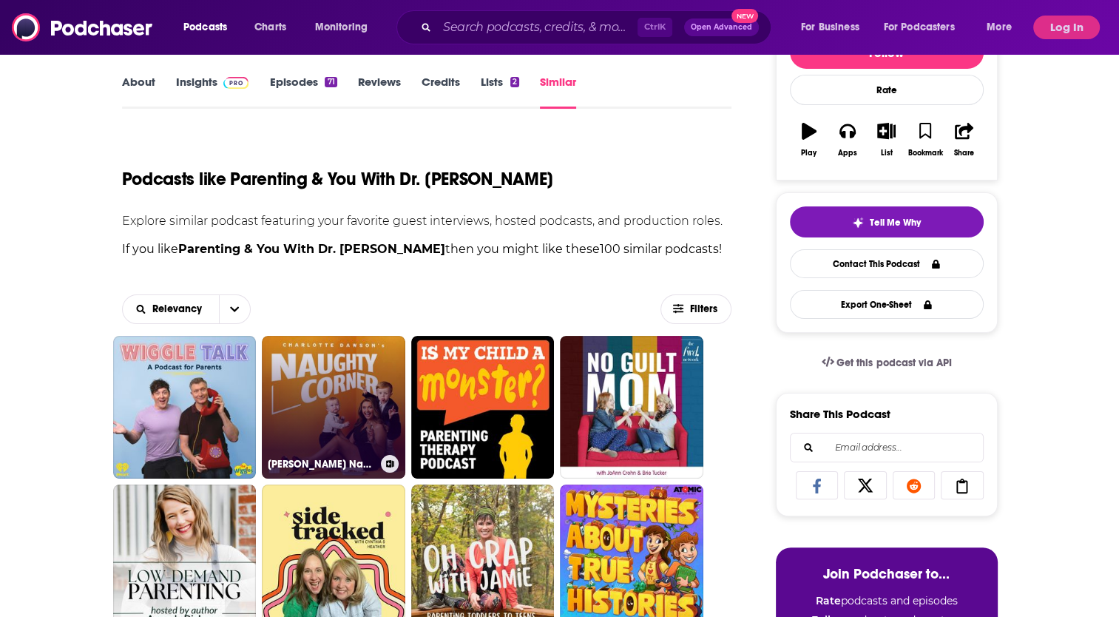
click at [375, 428] on link "[PERSON_NAME] Naughty Corner" at bounding box center [334, 408] width 144 height 144
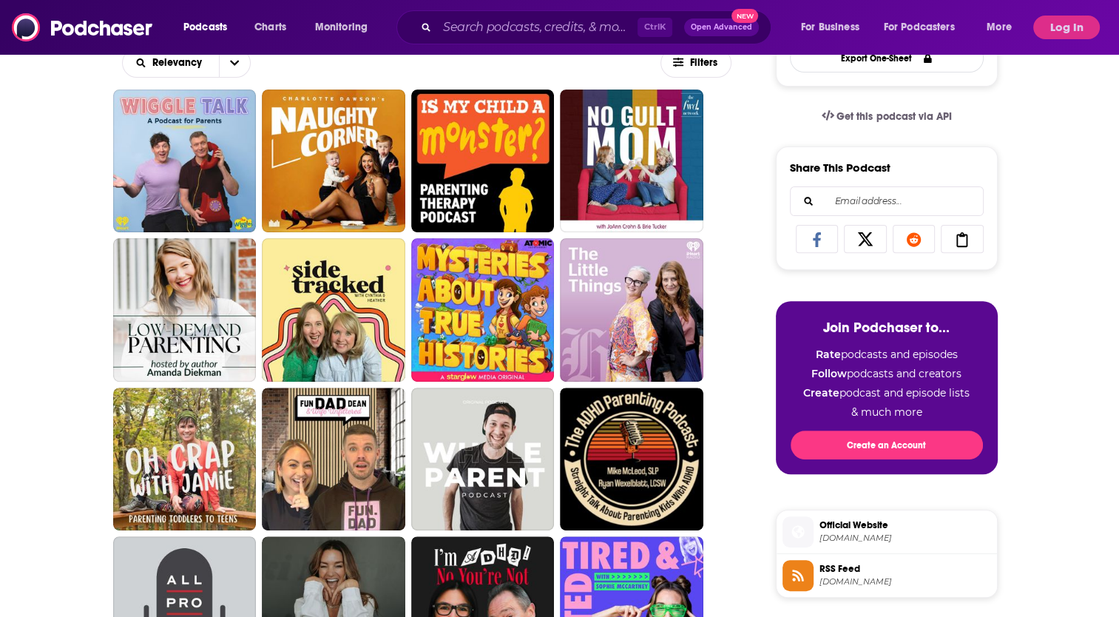
scroll to position [523, 0]
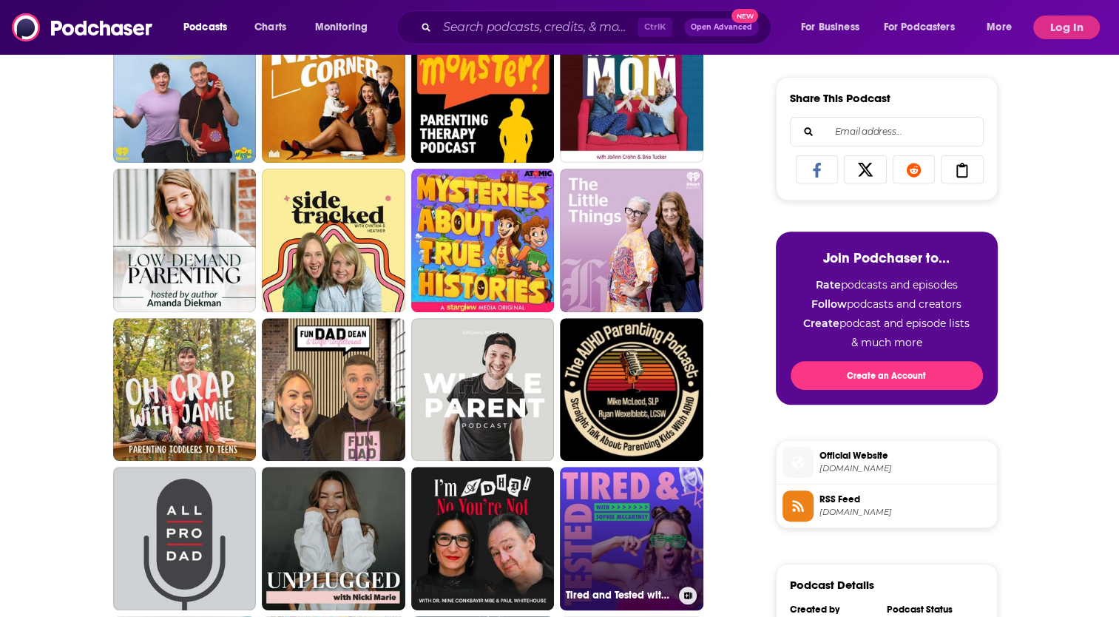
click at [624, 540] on link "Tired and Tested with [PERSON_NAME]" at bounding box center [632, 539] width 144 height 144
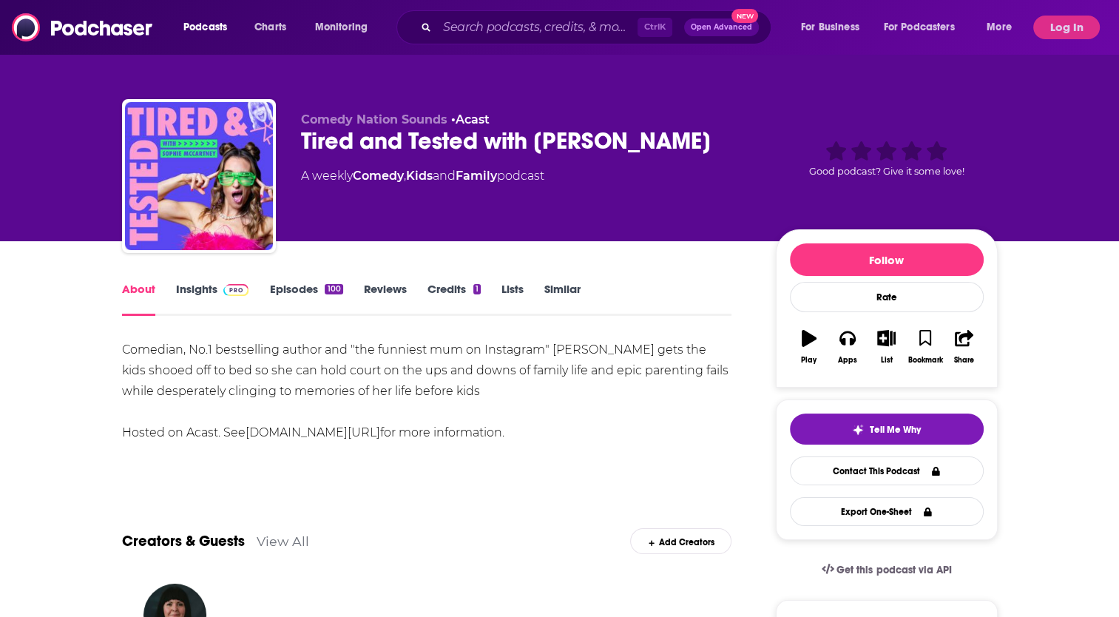
type input "[URL][DOMAIN_NAME][PERSON_NAME]"
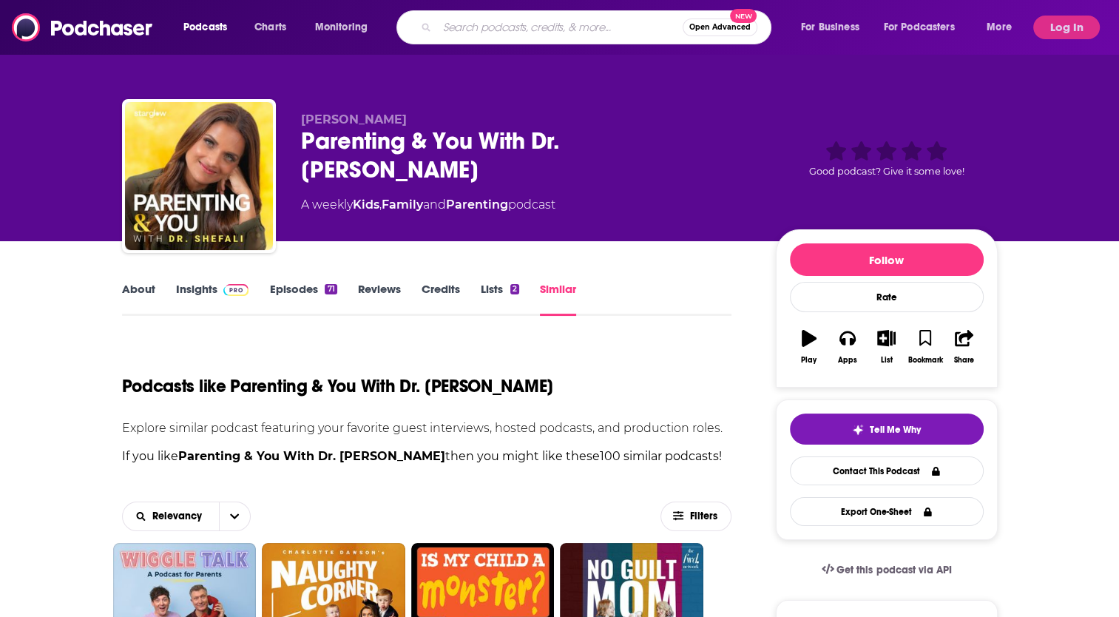
click at [478, 34] on input "Search podcasts, credits, & more..." at bounding box center [560, 28] width 246 height 24
type input "dear [PERSON_NAME]"
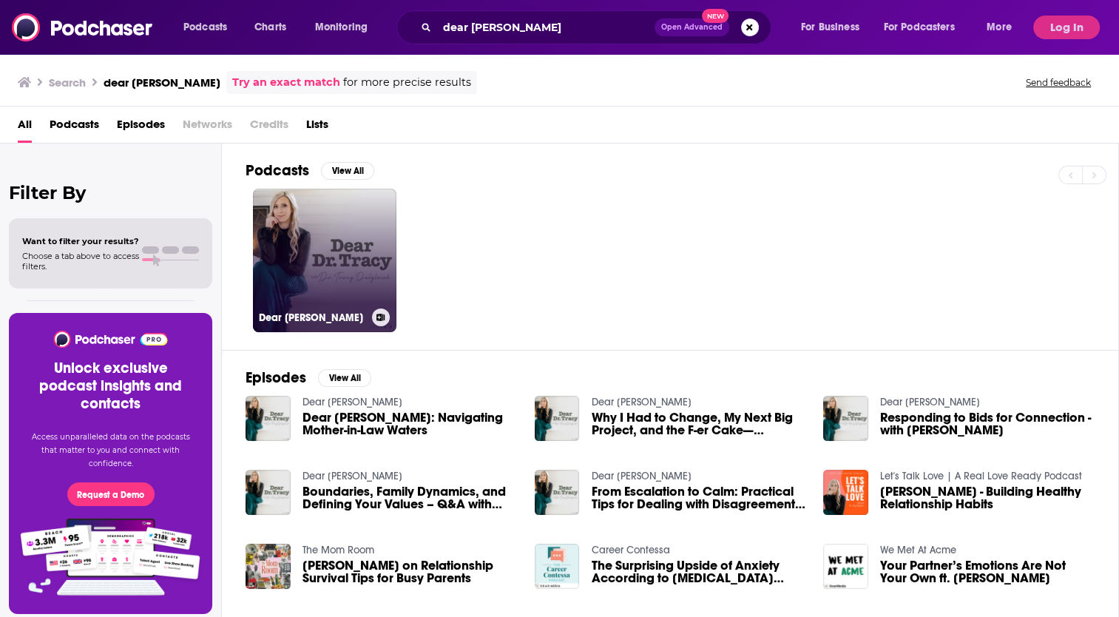
click at [302, 255] on link "Dear [PERSON_NAME]" at bounding box center [325, 261] width 144 height 144
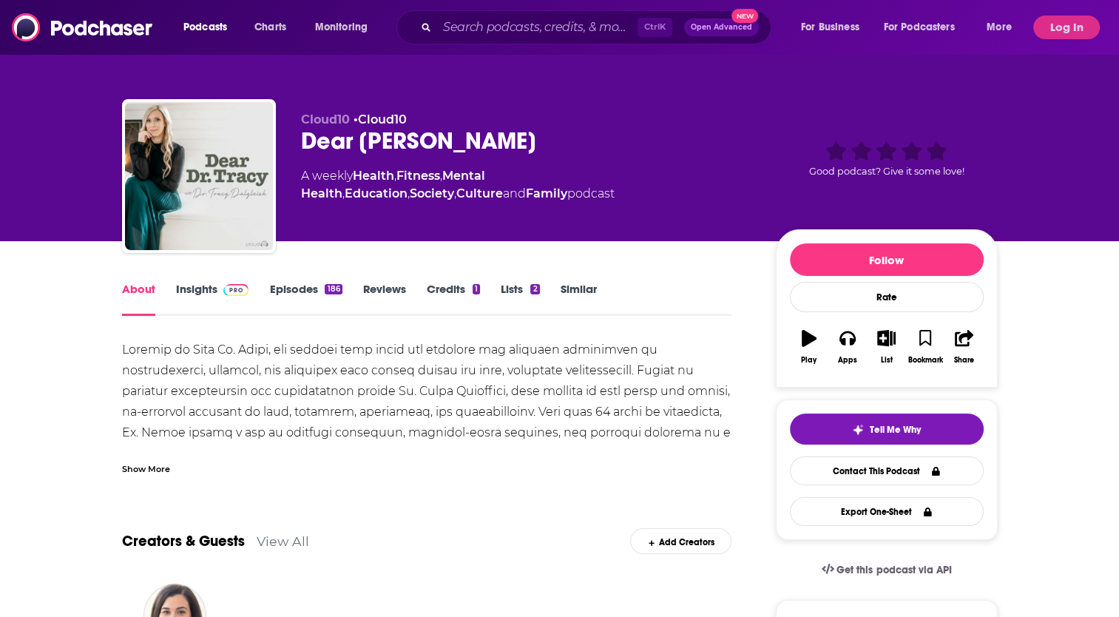
click at [203, 283] on link "Insights" at bounding box center [212, 299] width 73 height 34
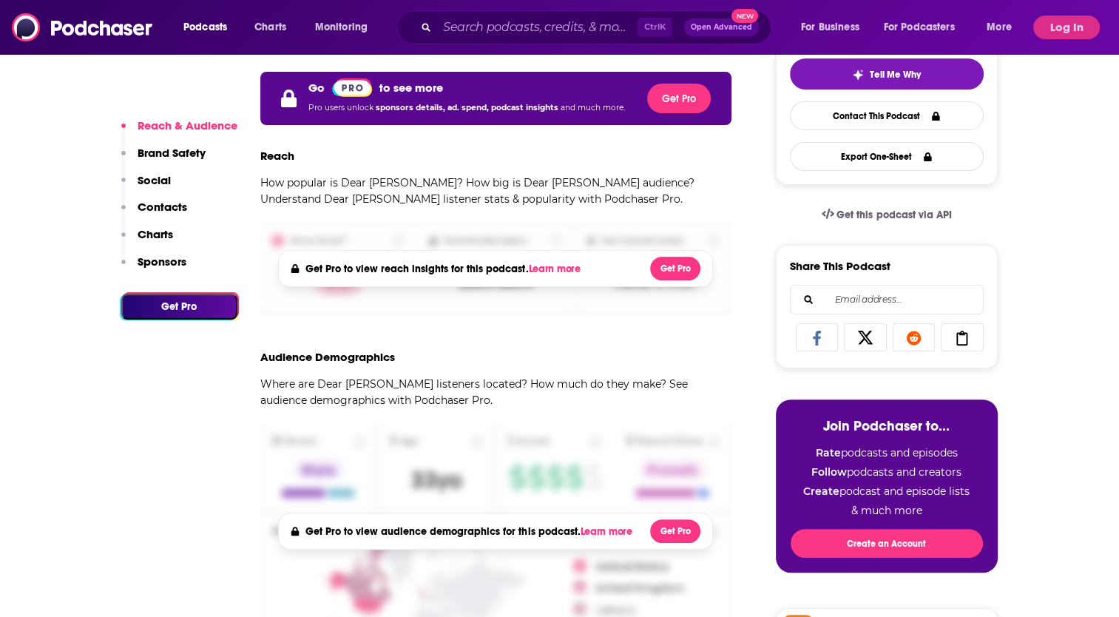
scroll to position [473, 0]
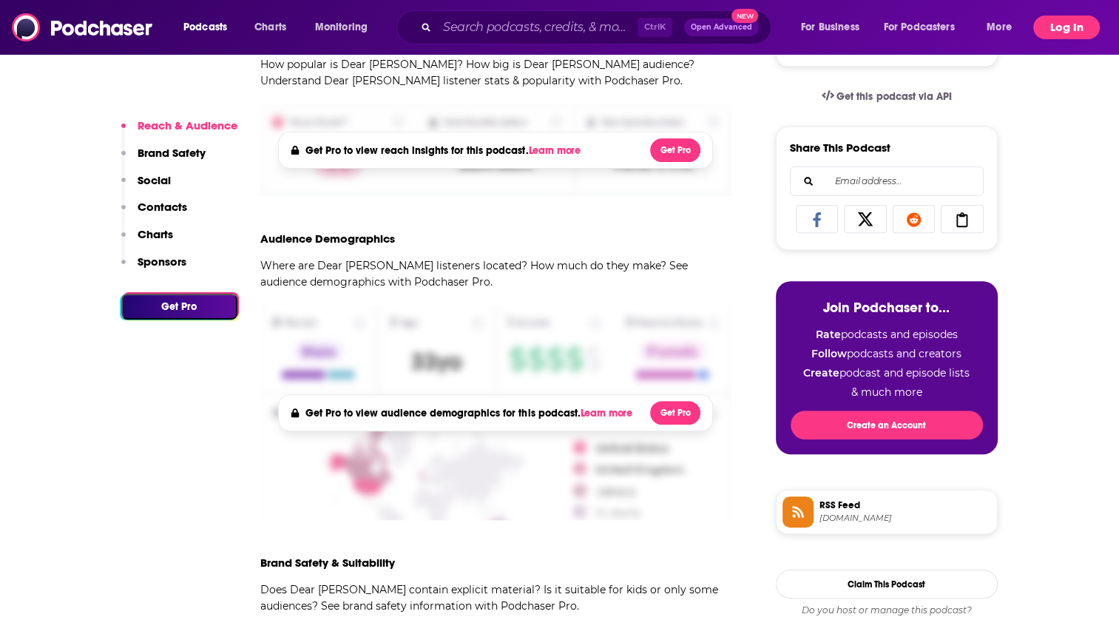
click at [1085, 29] on button "Log In" at bounding box center [1066, 28] width 67 height 24
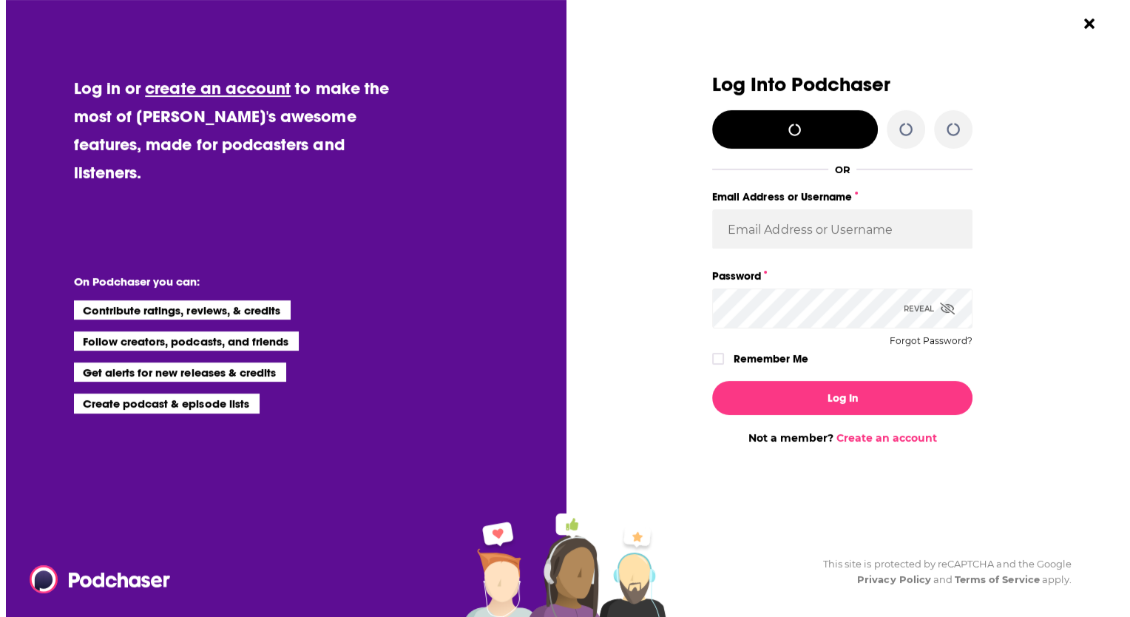
scroll to position [0, 0]
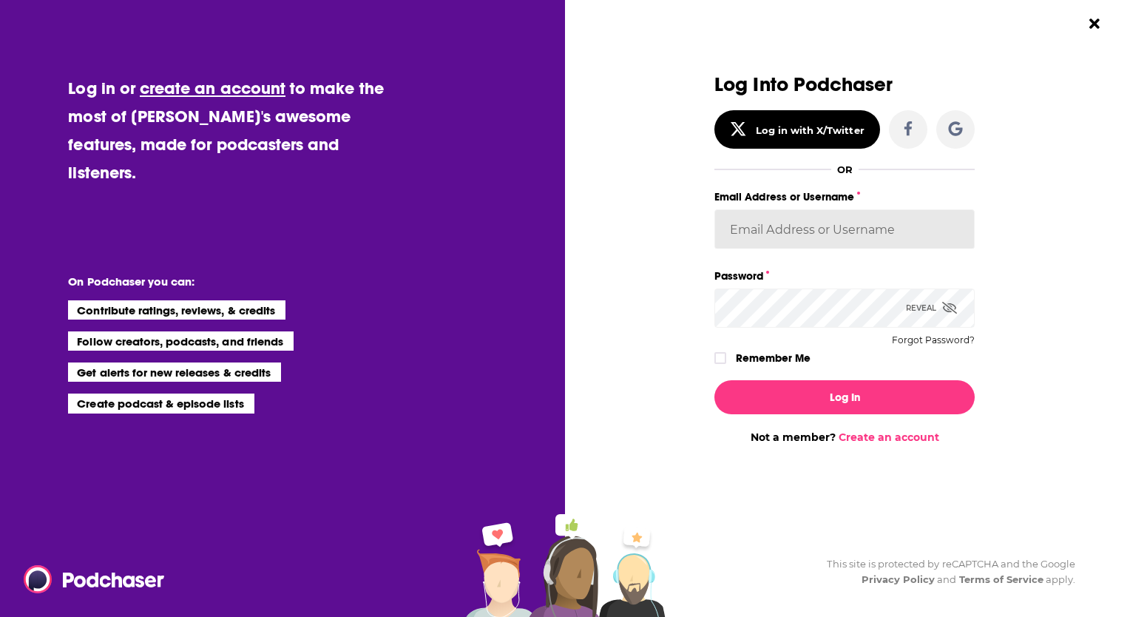
click at [769, 237] on input "Email Address or Username" at bounding box center [845, 229] width 260 height 40
click at [715, 380] on button "Log In" at bounding box center [845, 397] width 260 height 34
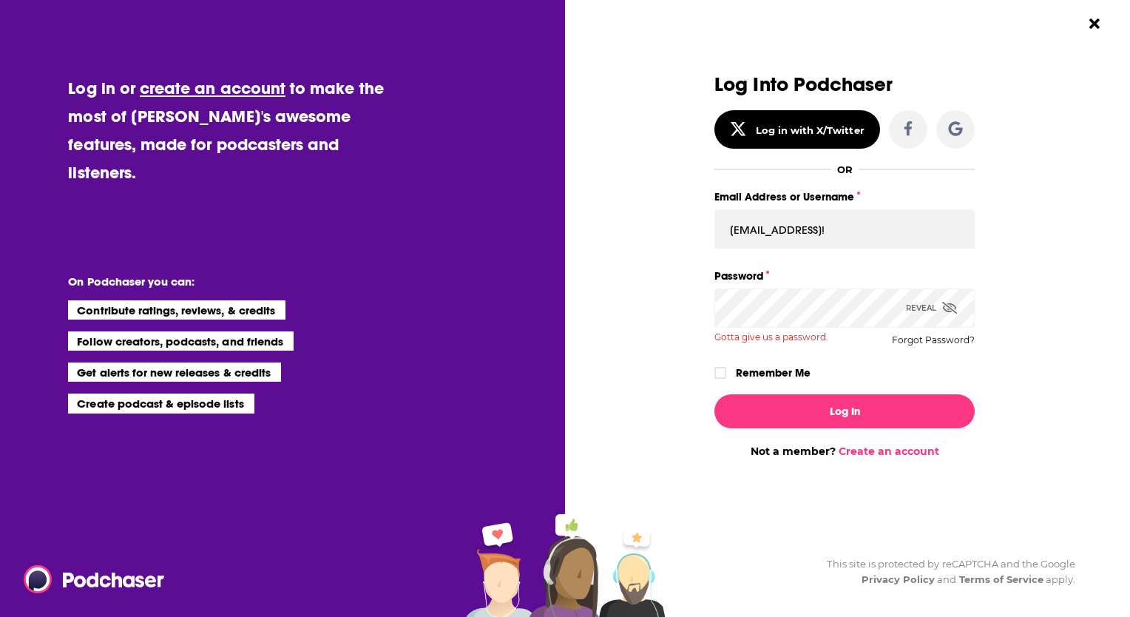
scroll to position [0, 0]
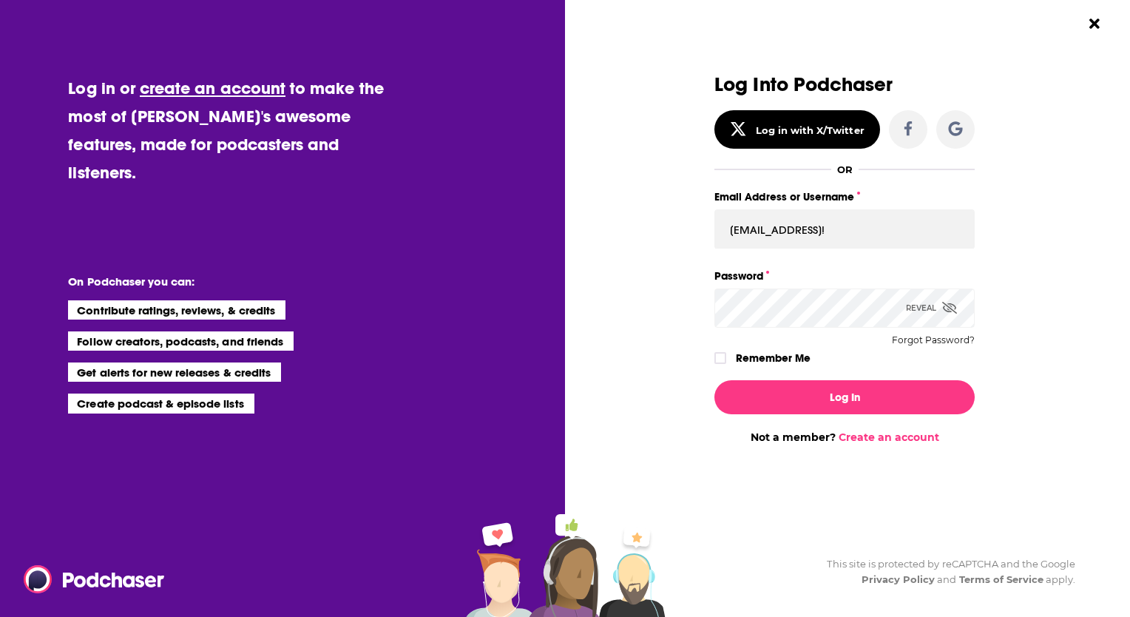
click at [949, 309] on icon "Dialog" at bounding box center [949, 308] width 15 height 12
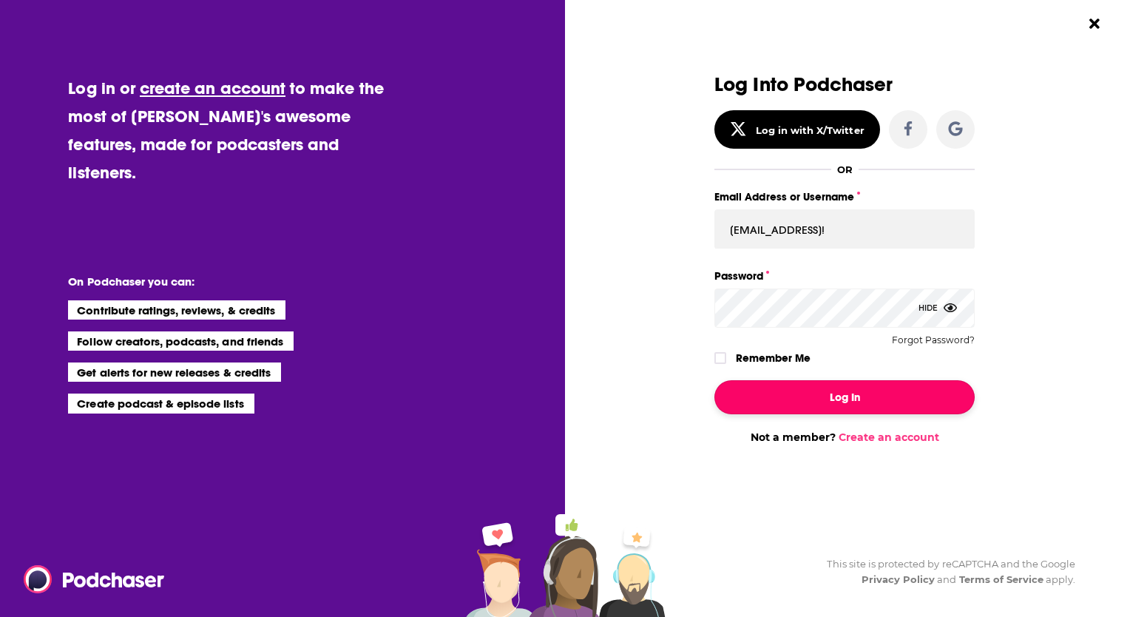
click at [863, 392] on button "Log In" at bounding box center [845, 397] width 260 height 34
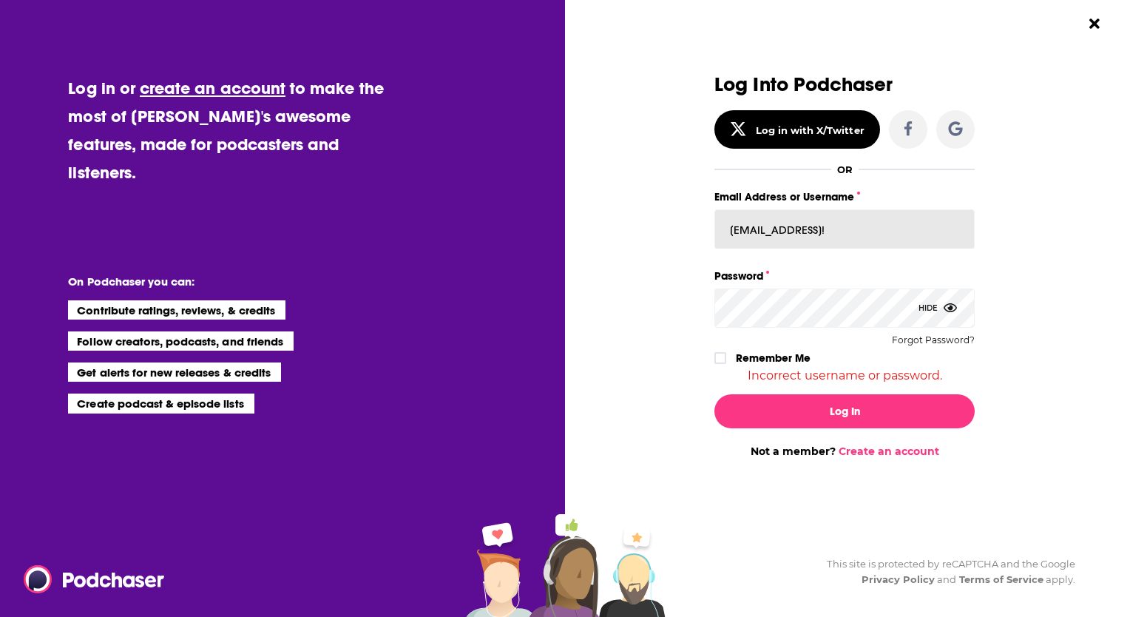
click at [892, 226] on input "[EMAIL_ADDRESS]!" at bounding box center [845, 229] width 260 height 40
drag, startPoint x: 968, startPoint y: 232, endPoint x: 673, endPoint y: 223, distance: 294.6
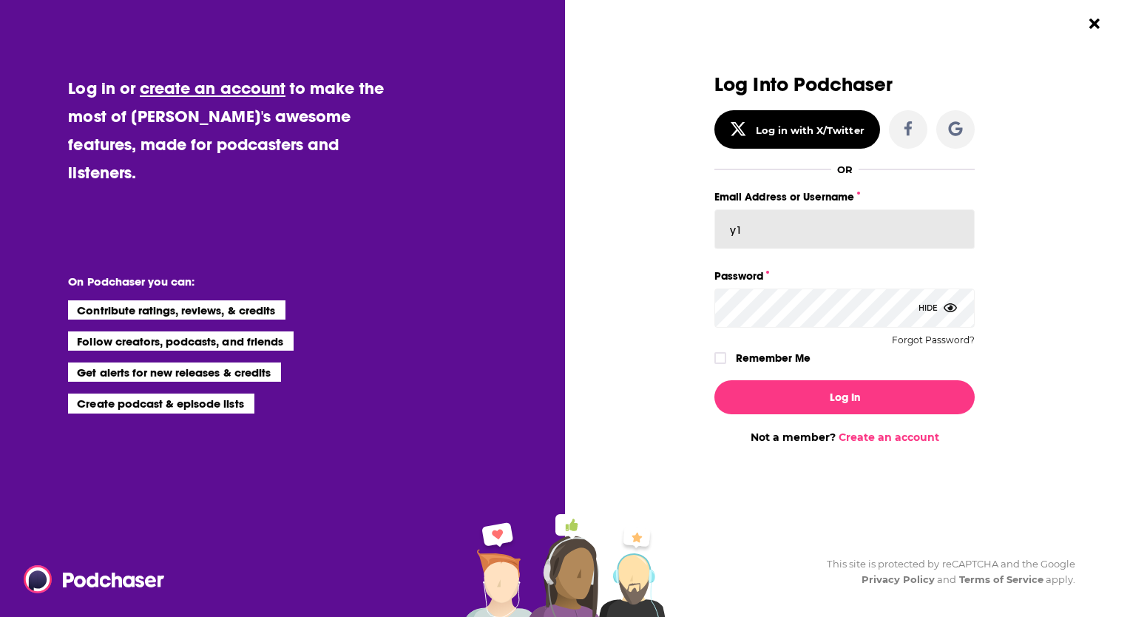
type input "y"
type input "dmessina"
click at [715, 380] on button "Log In" at bounding box center [845, 397] width 260 height 34
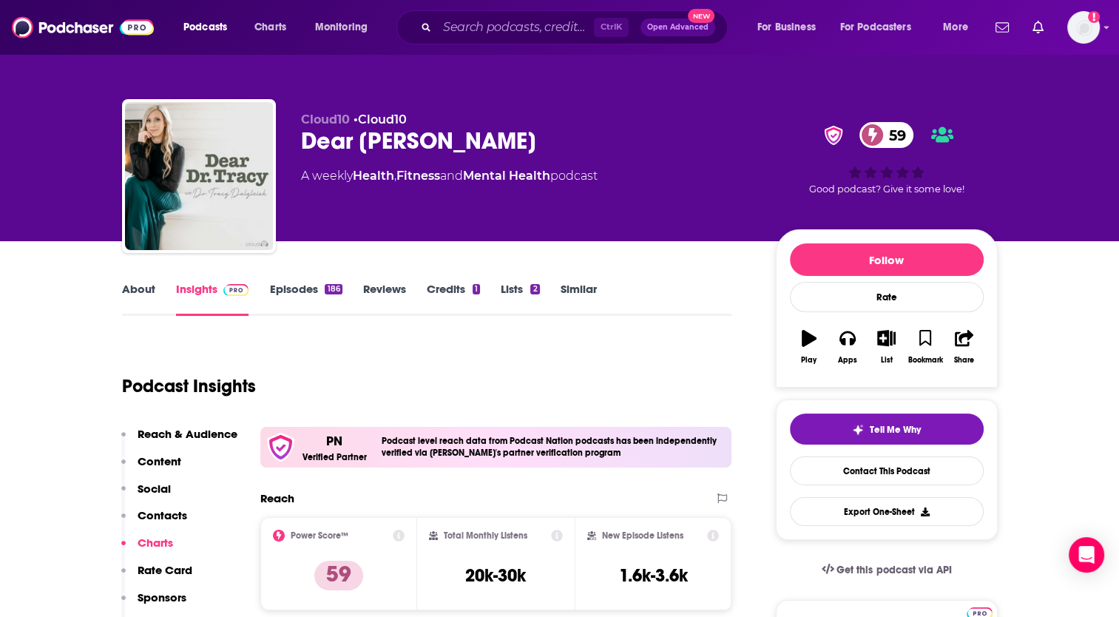
click at [457, 289] on link "Credits 1" at bounding box center [453, 299] width 53 height 34
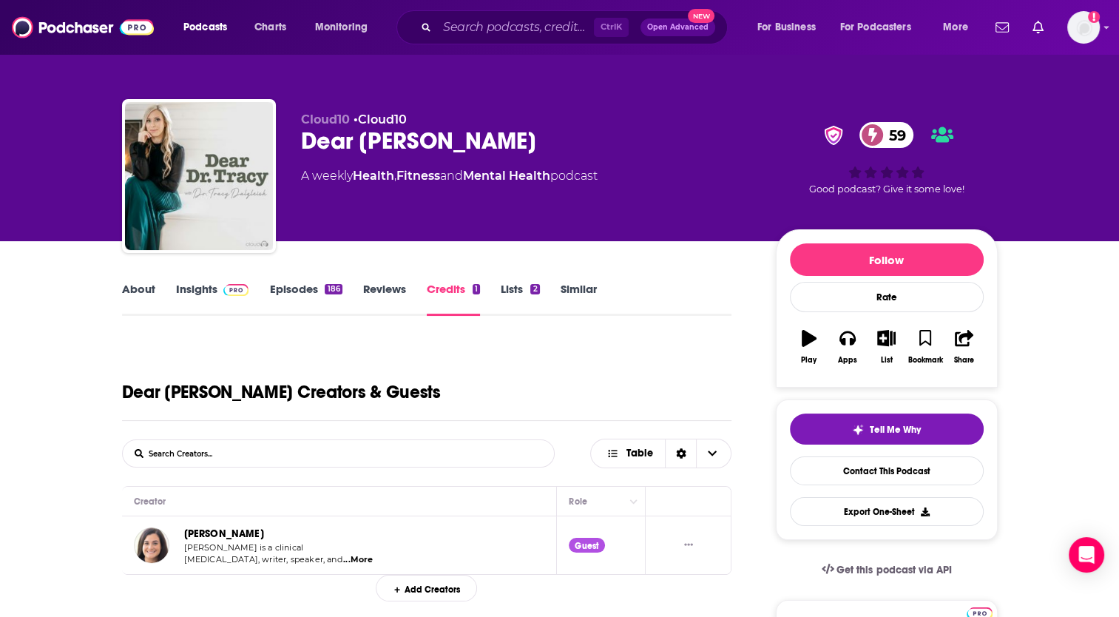
click at [511, 291] on link "Lists 2" at bounding box center [520, 299] width 38 height 34
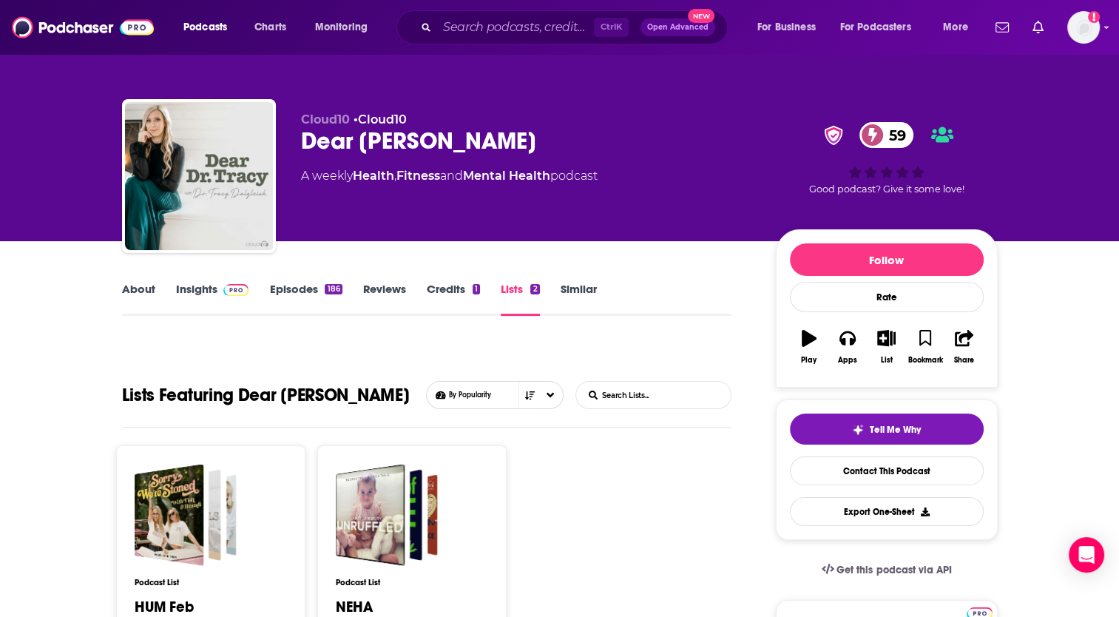
click at [574, 290] on link "Similar" at bounding box center [579, 299] width 36 height 34
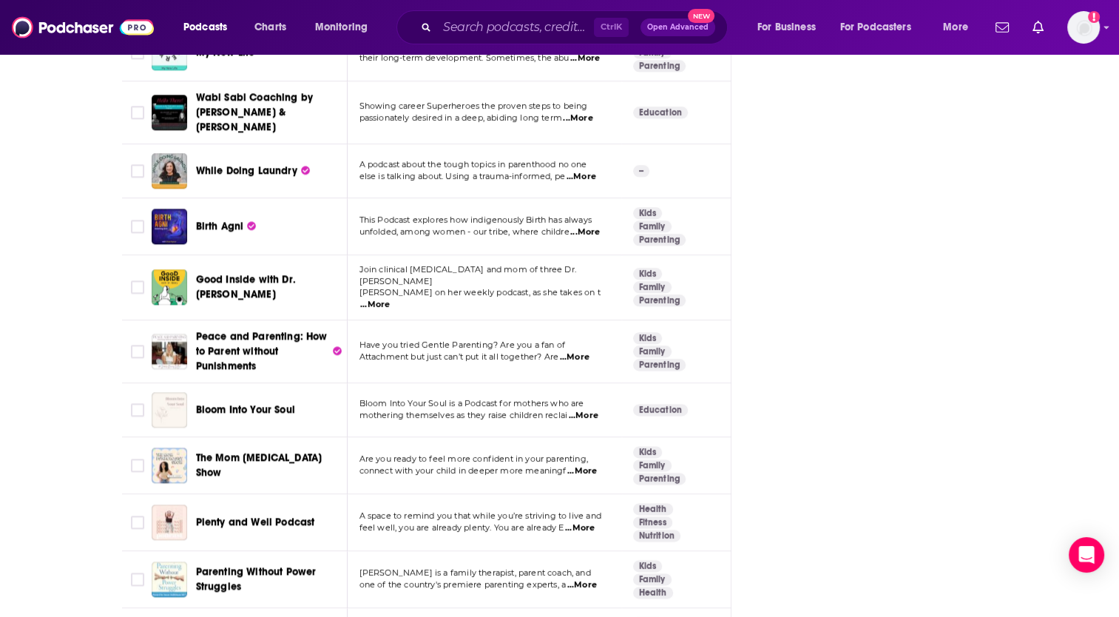
scroll to position [2376, 0]
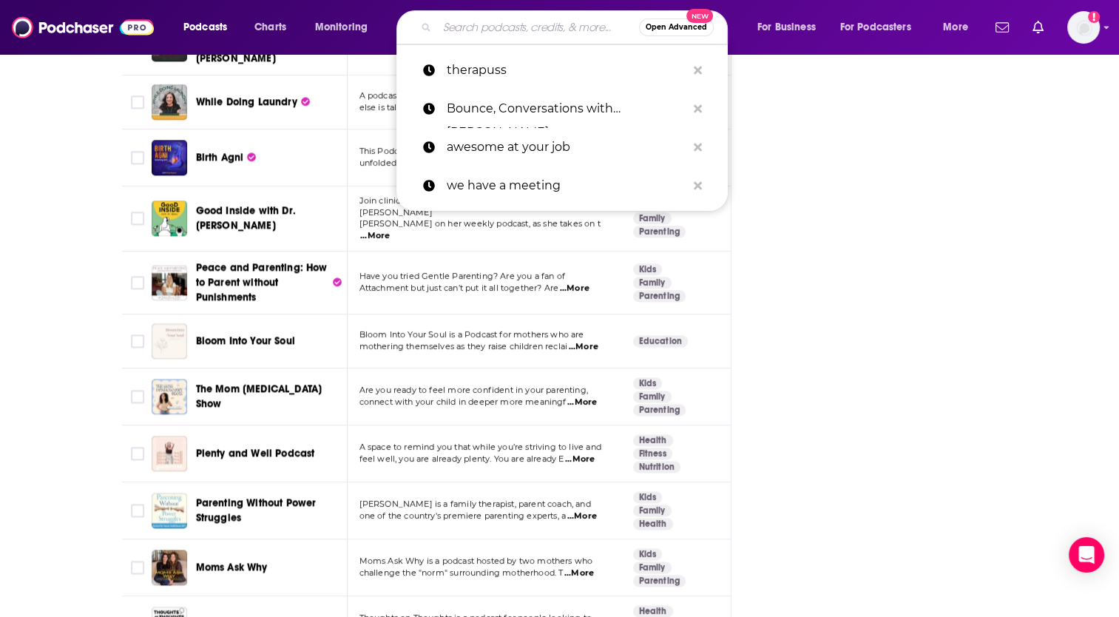
click at [519, 38] on div "Open Advanced New" at bounding box center [562, 27] width 331 height 34
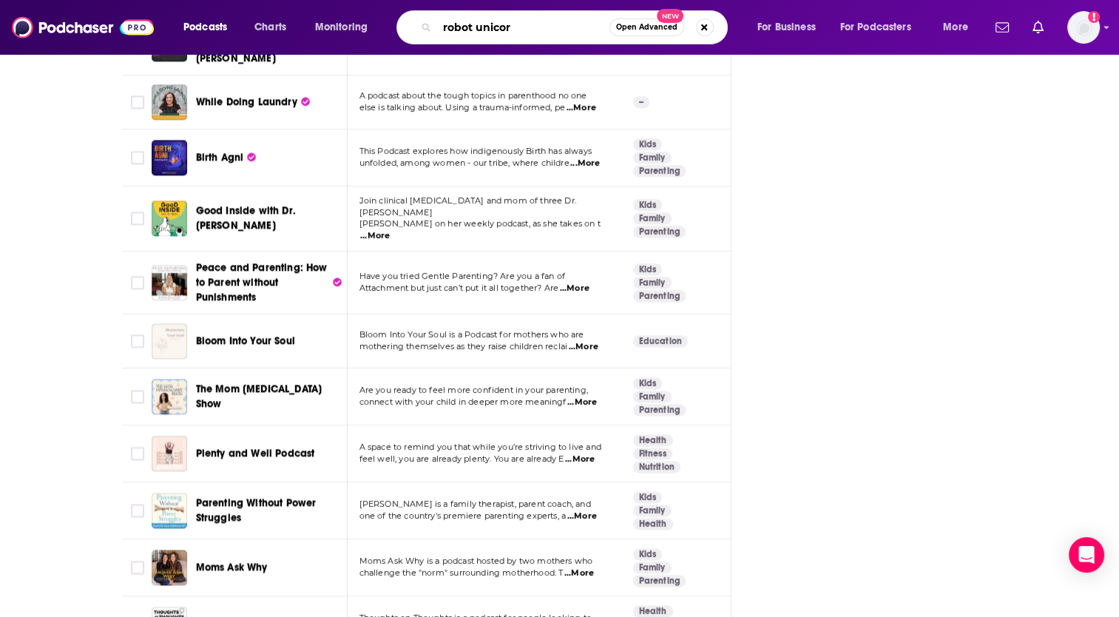
type input "robot unicorn"
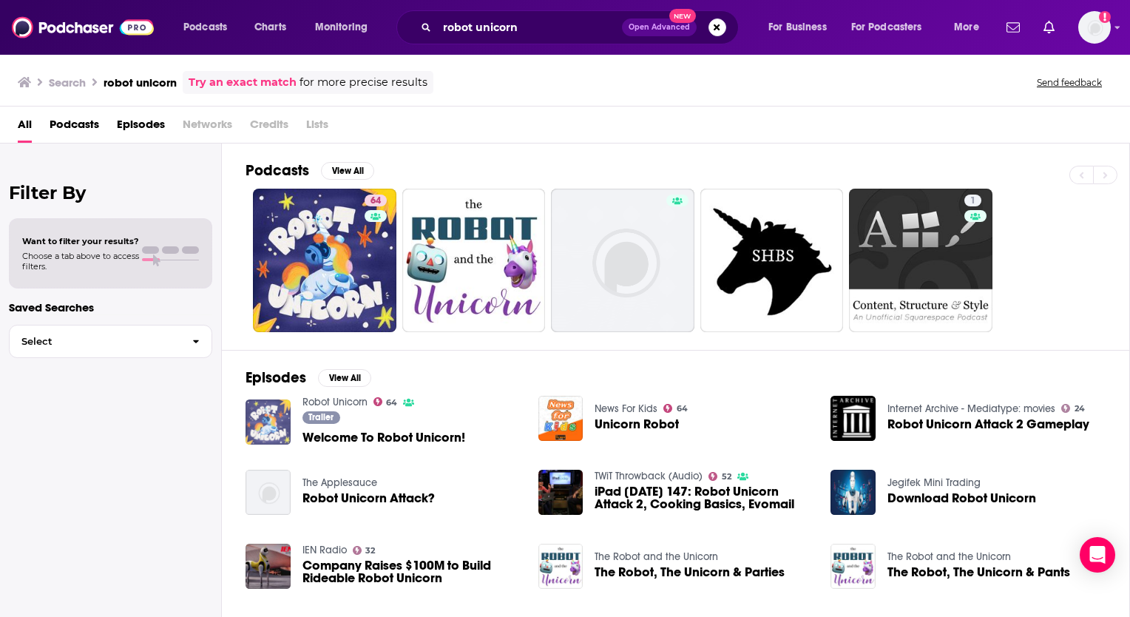
click at [270, 406] on img "Welcome To Robot Unicorn!" at bounding box center [268, 421] width 45 height 45
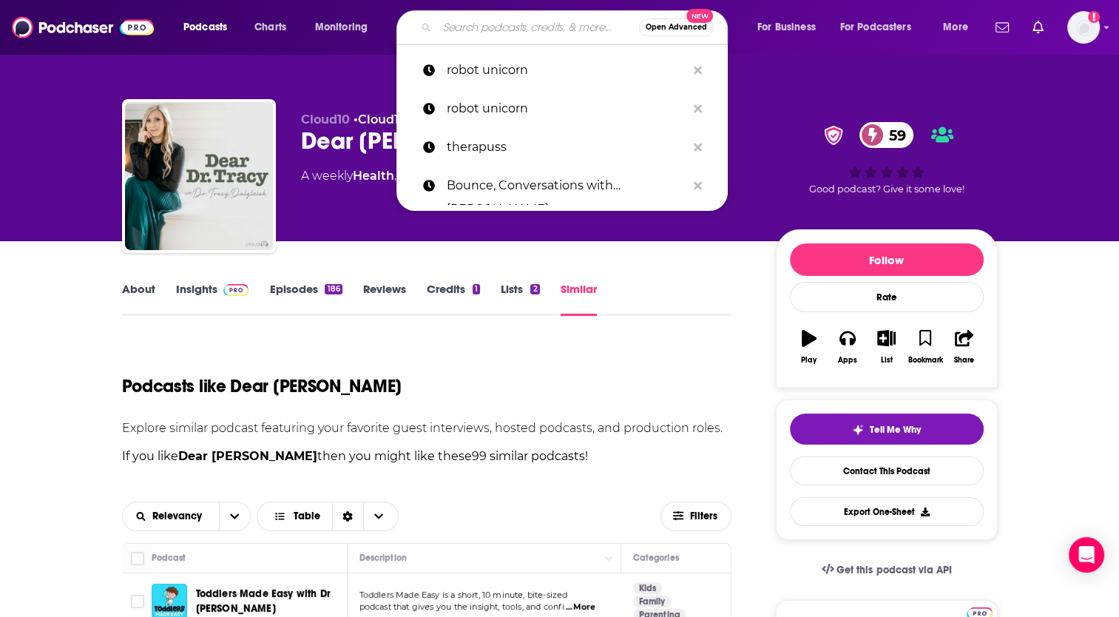
click at [471, 35] on input "Search podcasts, credits, & more..." at bounding box center [538, 28] width 202 height 24
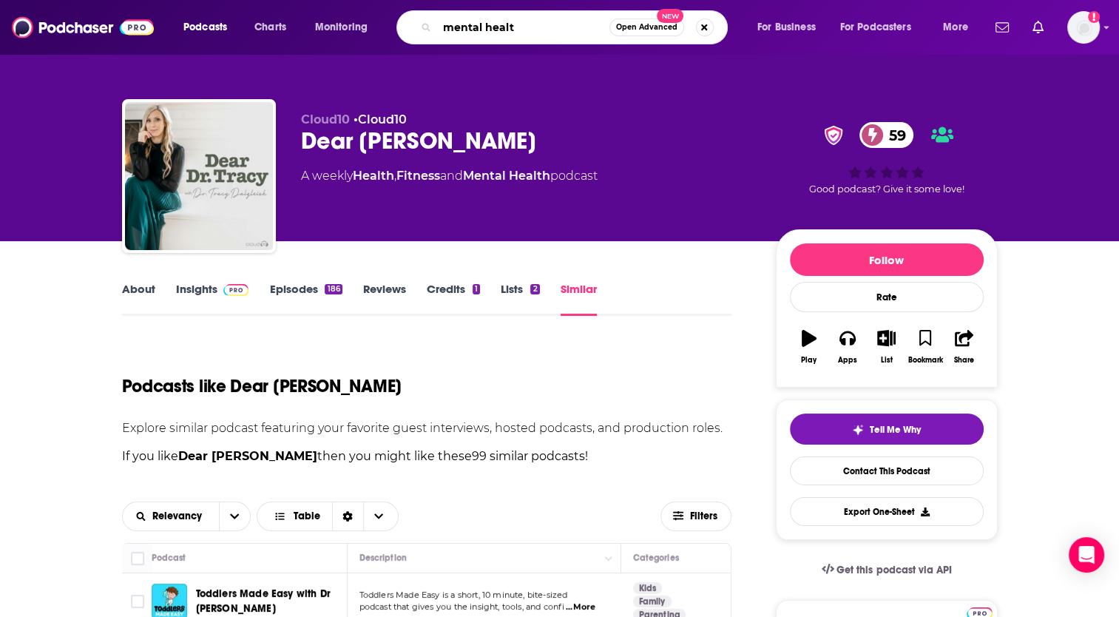
type input "mental health"
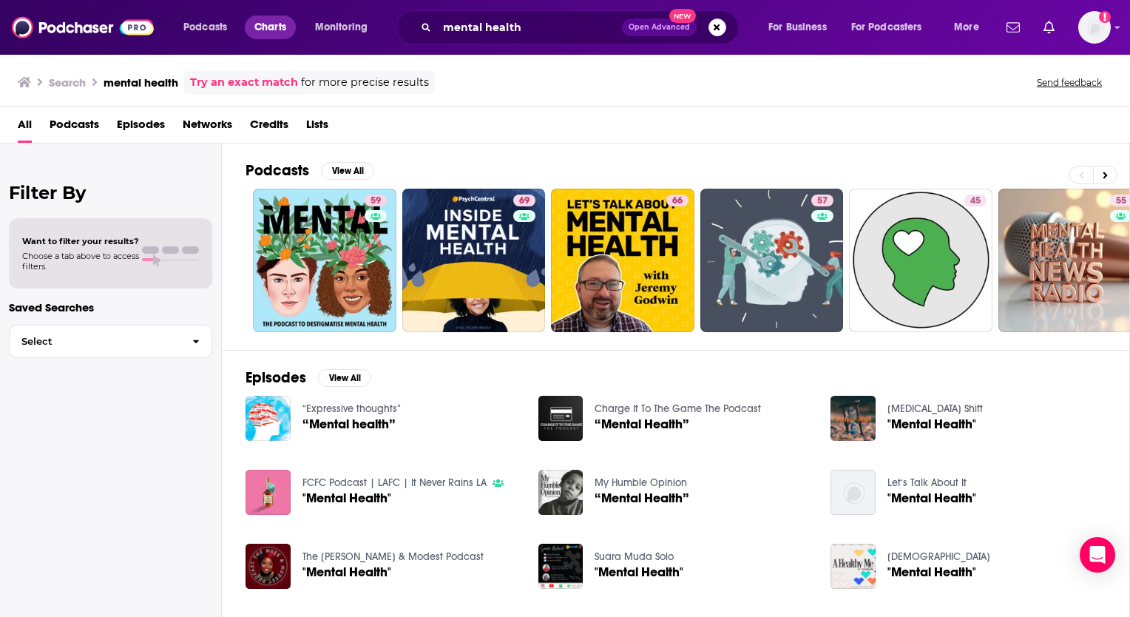
click at [274, 27] on span "Charts" at bounding box center [270, 27] width 32 height 21
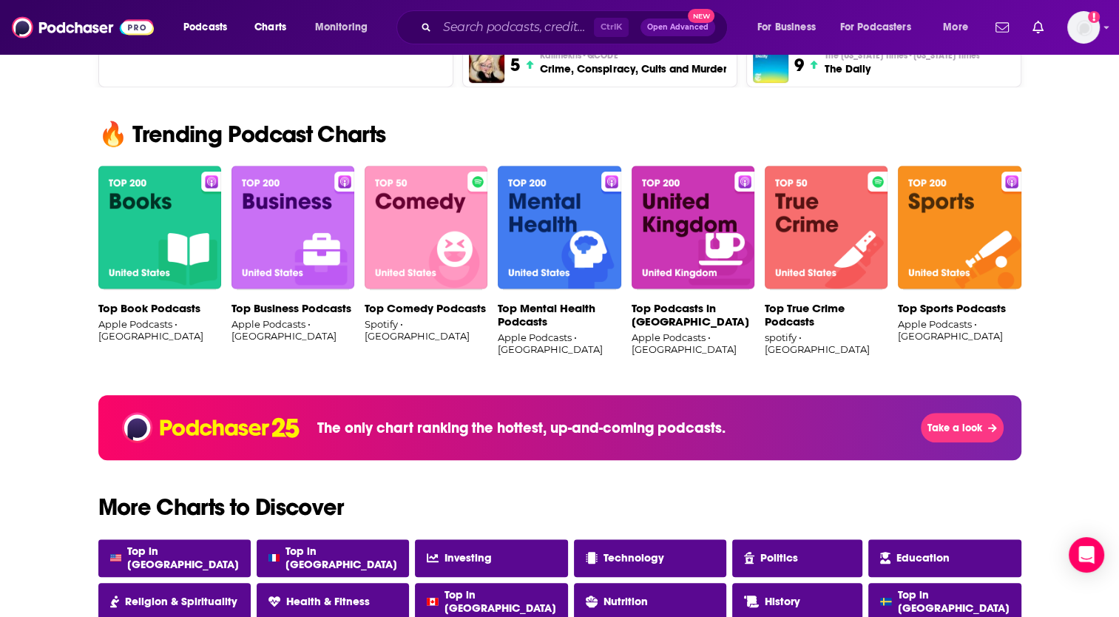
scroll to position [849, 0]
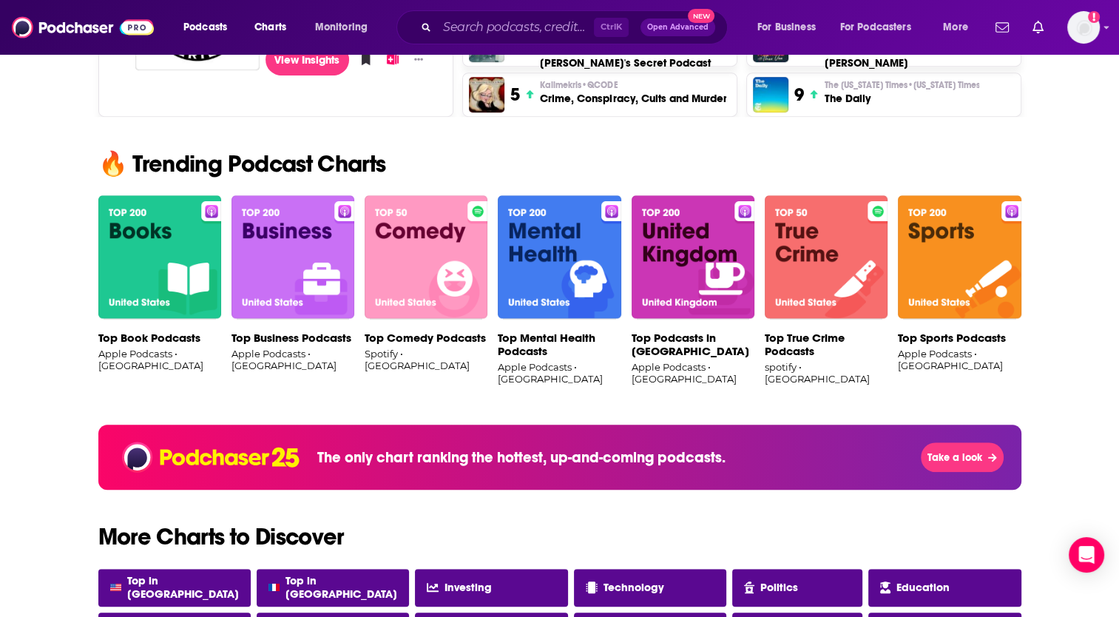
click at [544, 250] on img at bounding box center [559, 257] width 123 height 124
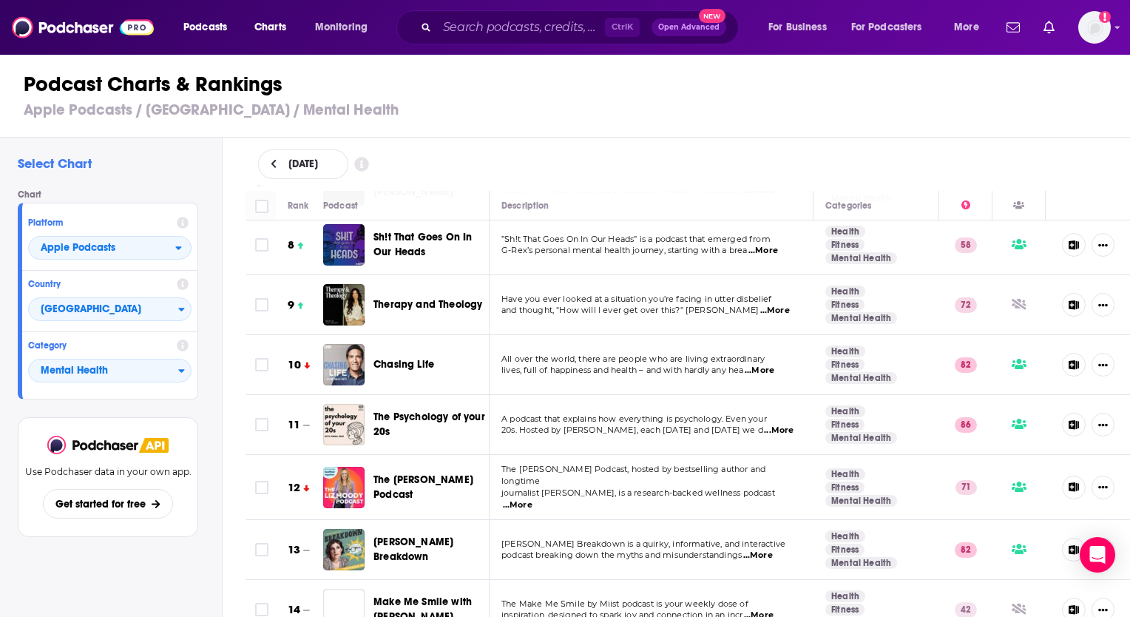
scroll to position [503, 0]
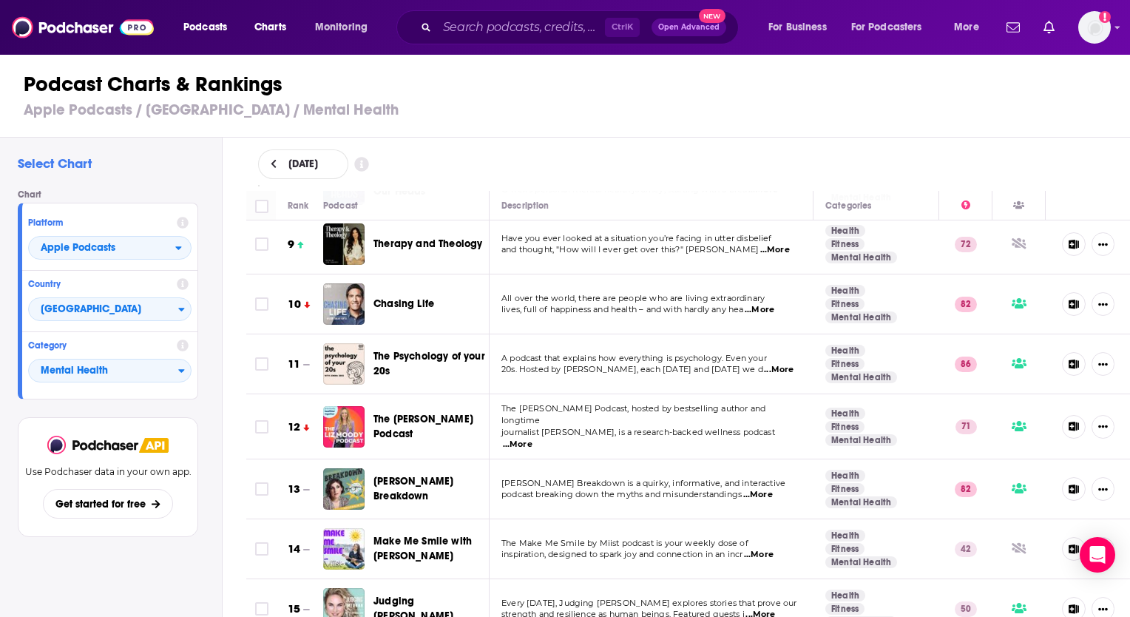
click at [769, 307] on span "...More" at bounding box center [760, 310] width 30 height 12
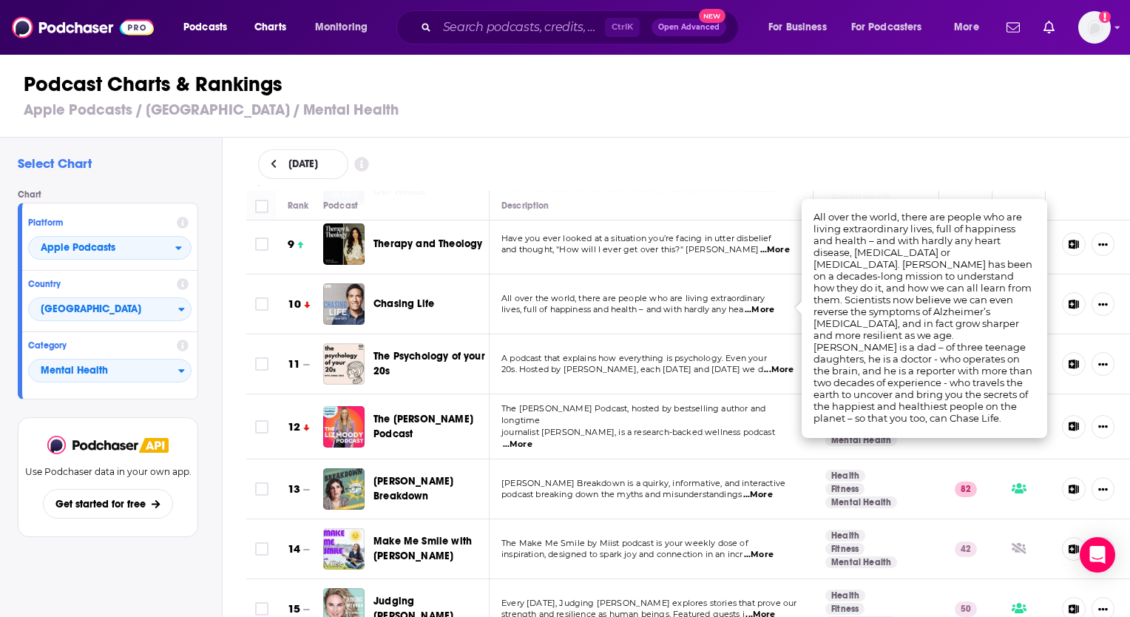
click at [769, 307] on span "...More" at bounding box center [760, 310] width 30 height 12
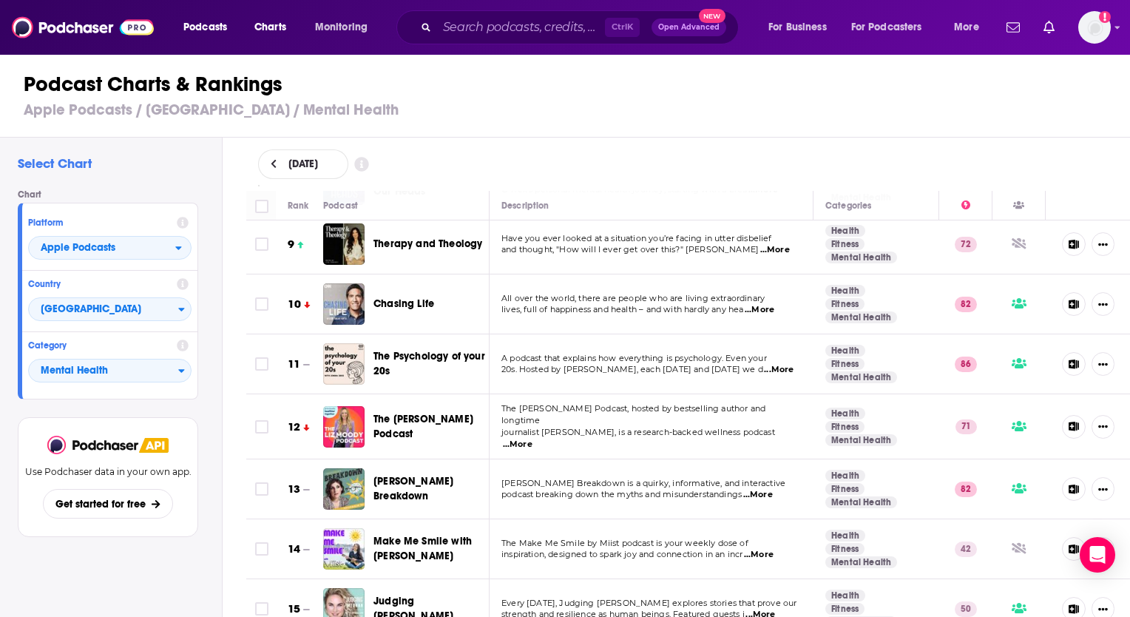
click at [533, 439] on span "...More" at bounding box center [518, 445] width 30 height 12
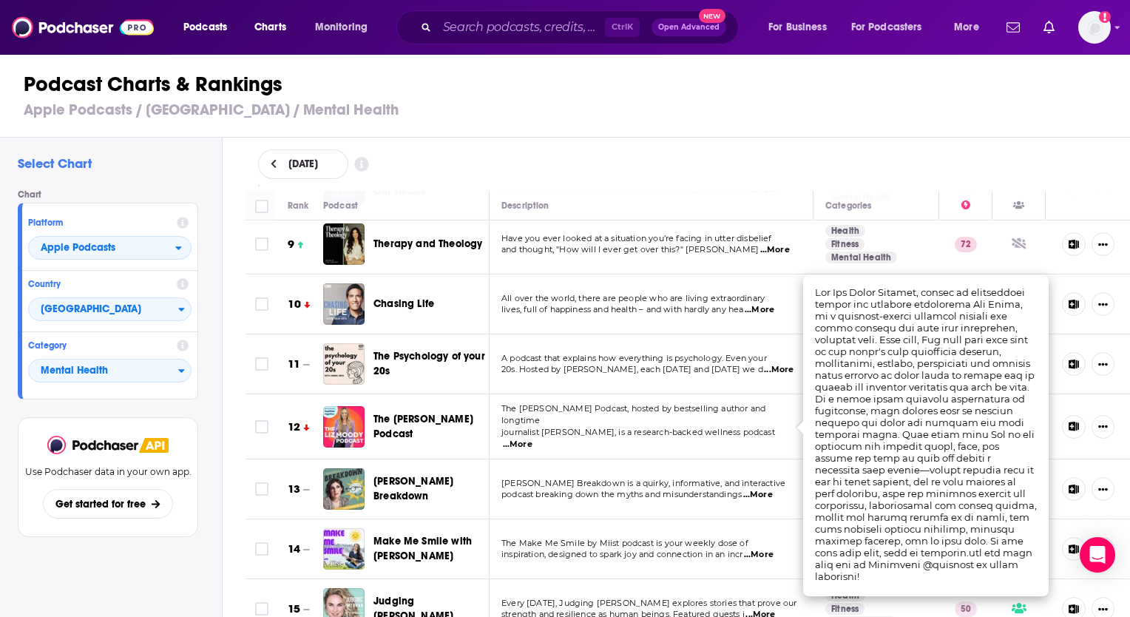
click at [630, 538] on span "The Make Me Smile by Miist podcast is your weekly dose of" at bounding box center [625, 543] width 247 height 10
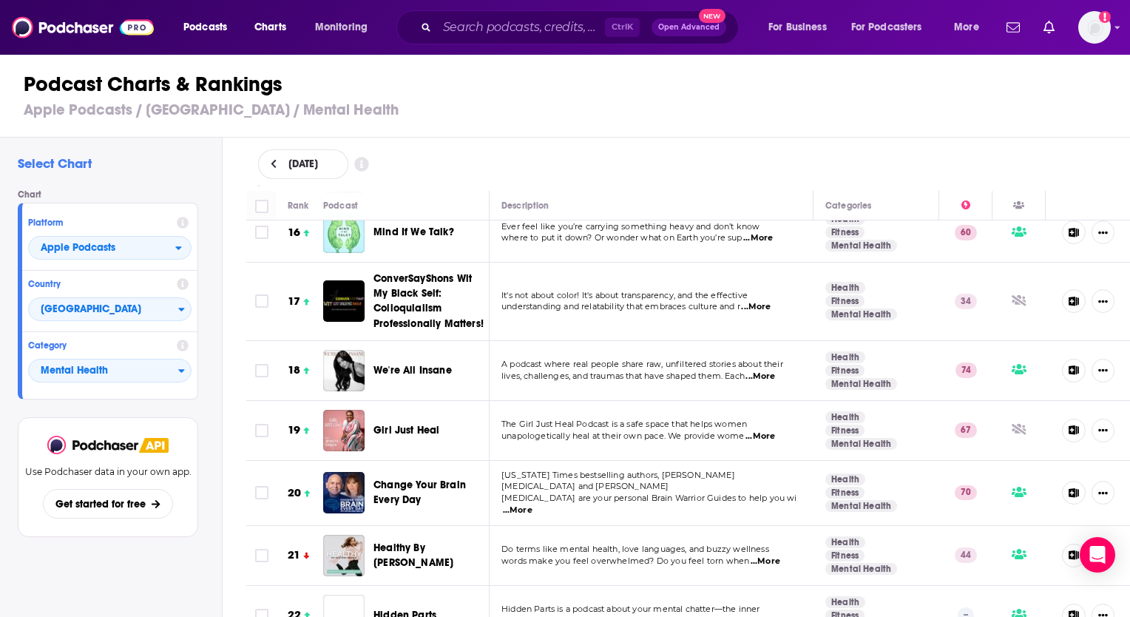
scroll to position [947, 0]
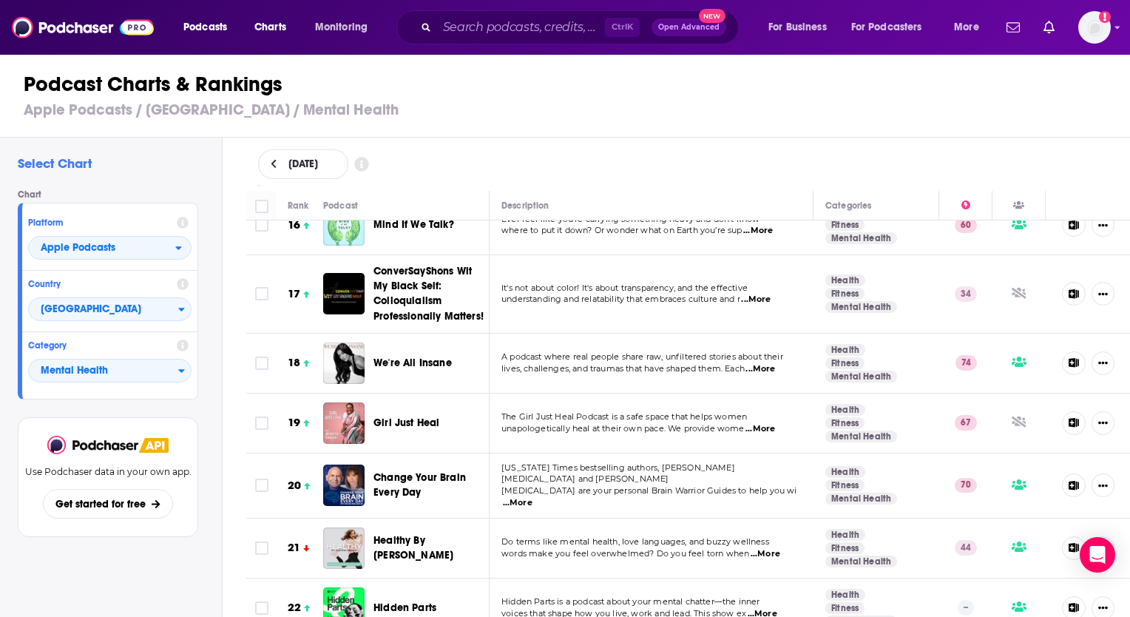
click at [773, 363] on span "...More" at bounding box center [761, 369] width 30 height 12
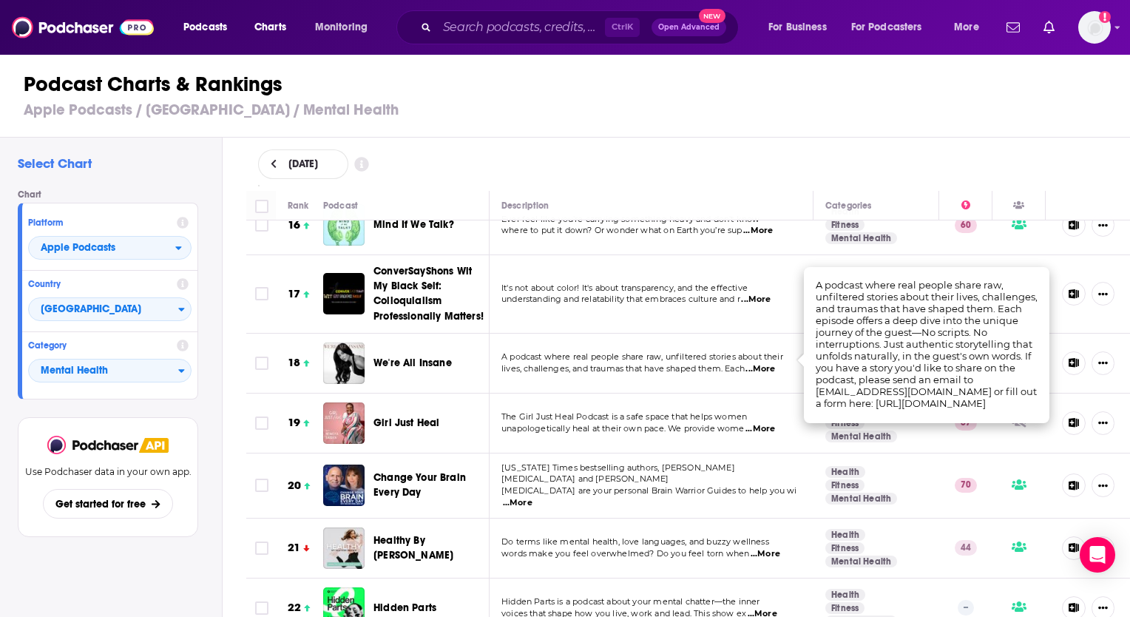
click at [769, 548] on span "...More" at bounding box center [766, 554] width 30 height 12
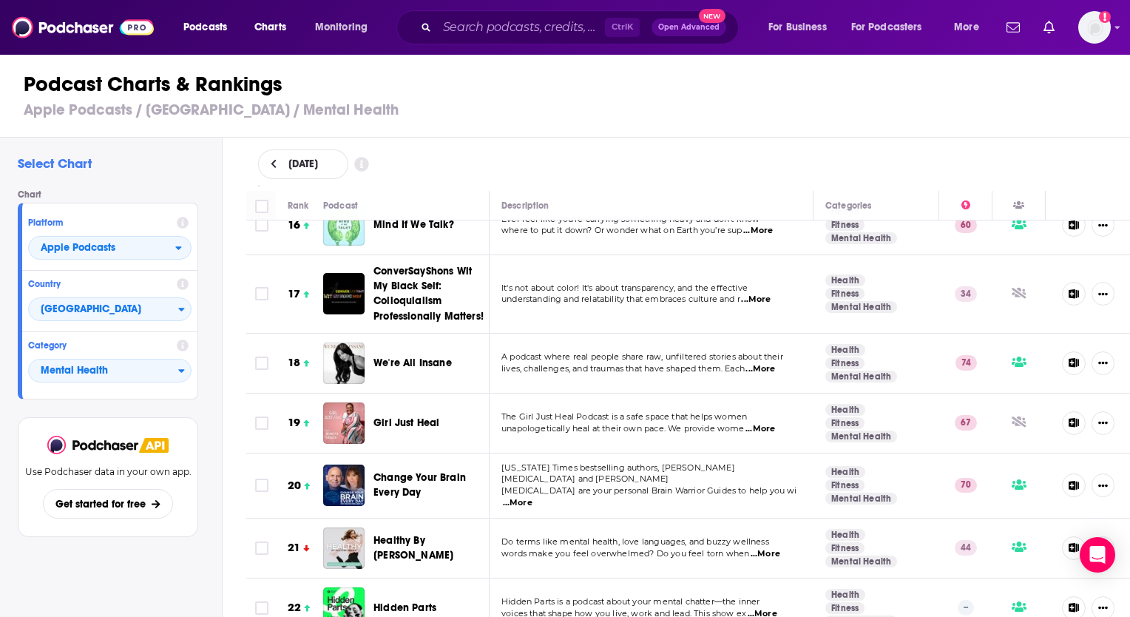
click at [592, 579] on td "Hidden Parts is a podcast about your mental chatter—the inner voices that shape…" at bounding box center [652, 609] width 324 height 60
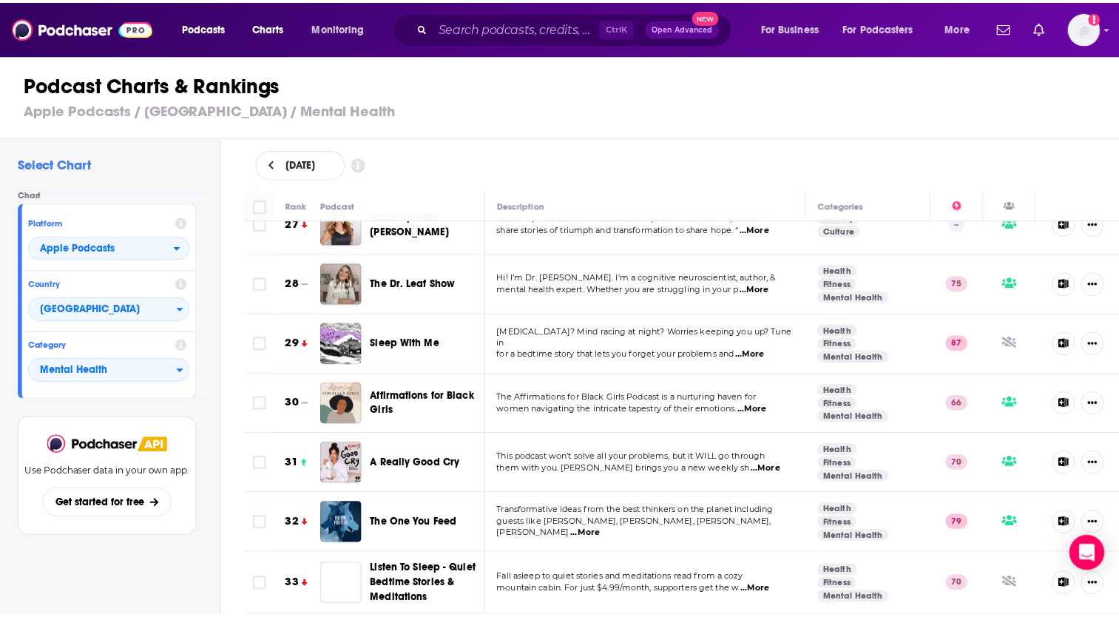
scroll to position [1690, 0]
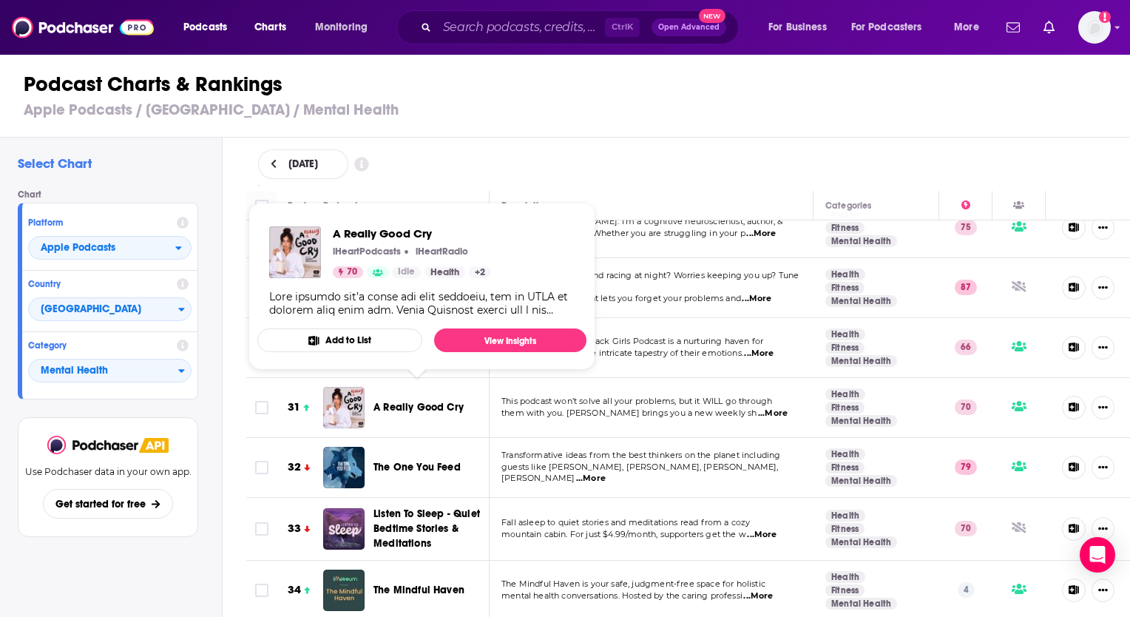
click at [428, 401] on span "A Really Good Cry" at bounding box center [419, 407] width 90 height 13
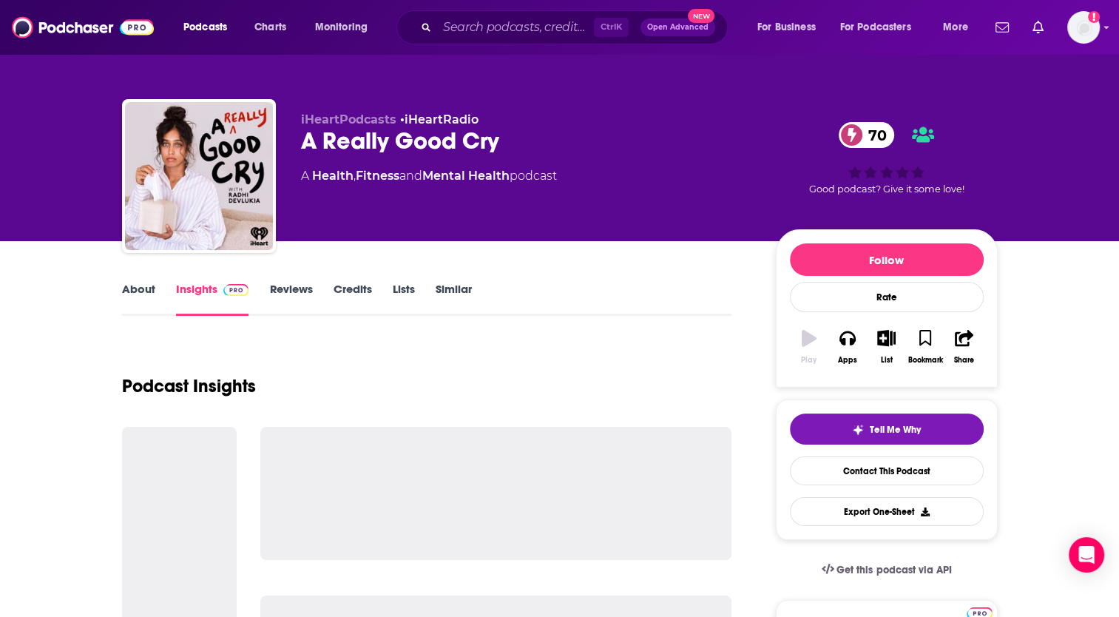
click at [428, 388] on div "Podcast Insights" at bounding box center [427, 377] width 610 height 75
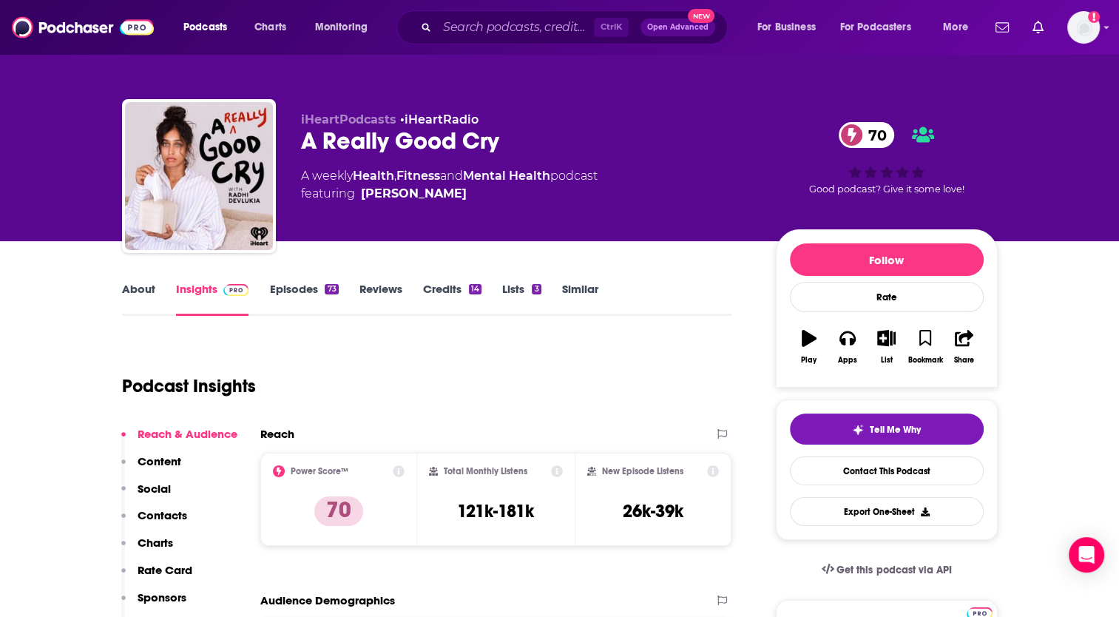
click at [132, 289] on link "About" at bounding box center [138, 299] width 33 height 34
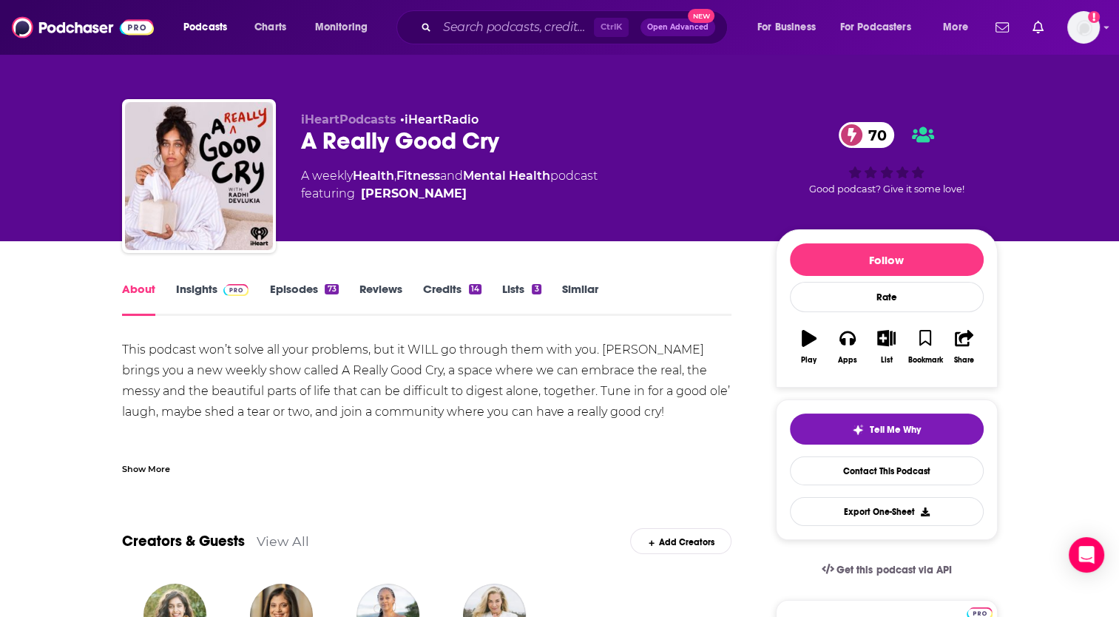
click at [588, 289] on link "Similar" at bounding box center [580, 299] width 36 height 34
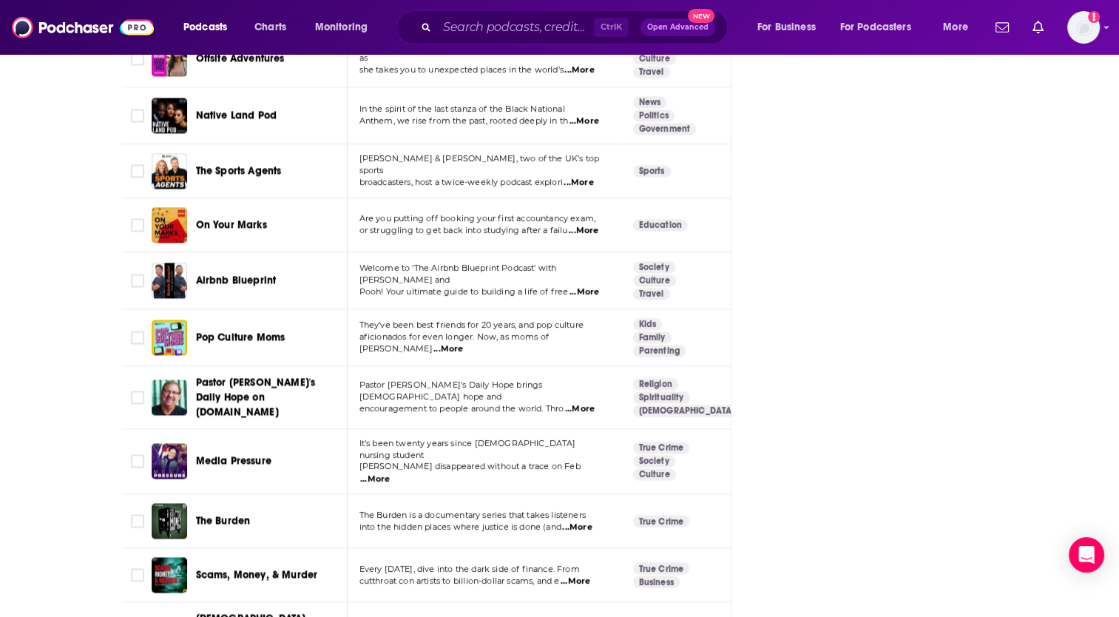
scroll to position [2930, 0]
